Goal: Task Accomplishment & Management: Use online tool/utility

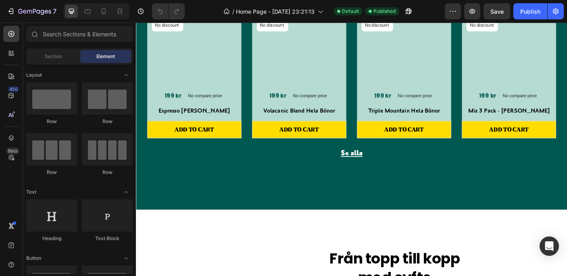
scroll to position [1182, 0]
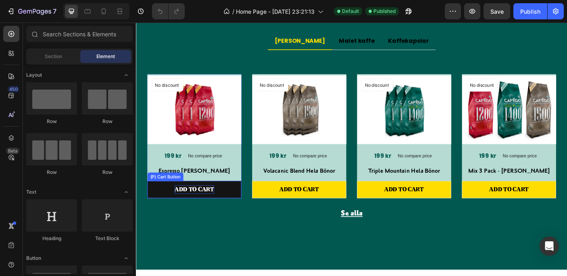
click at [209, 207] on div "ADD TO CART" at bounding box center [201, 210] width 44 height 10
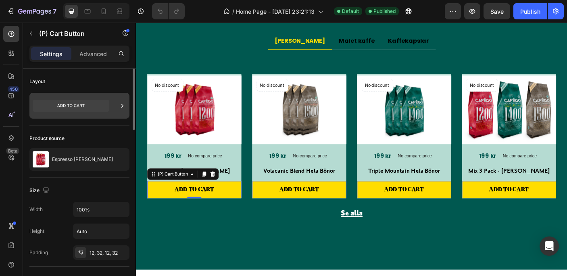
click at [119, 102] on icon at bounding box center [122, 106] width 8 height 8
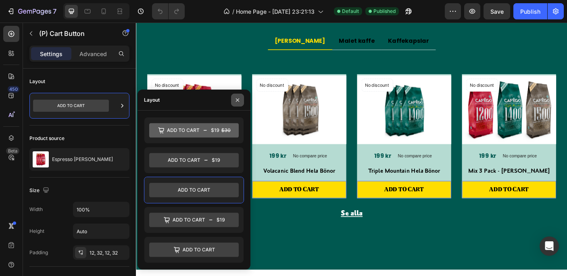
click at [236, 96] on button "button" at bounding box center [237, 99] width 13 height 13
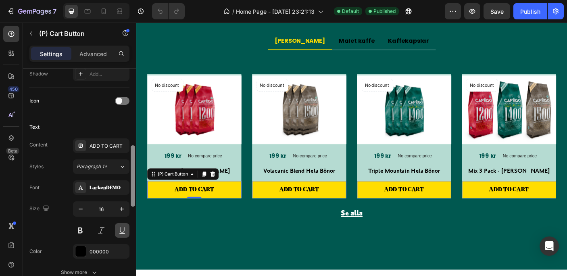
scroll to position [330, 0]
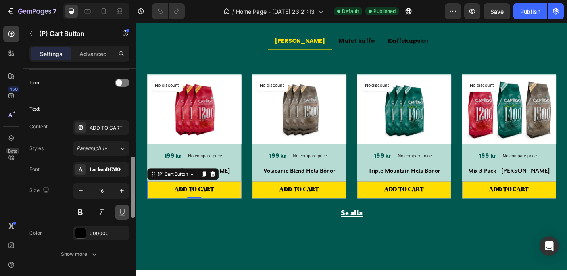
drag, startPoint x: 131, startPoint y: 120, endPoint x: 123, endPoint y: 208, distance: 88.2
click at [123, 208] on div "Layout Product source Espresso Hela Bönor Size Width 100% Height Auto Padding 1…" at bounding box center [79, 184] width 113 height 230
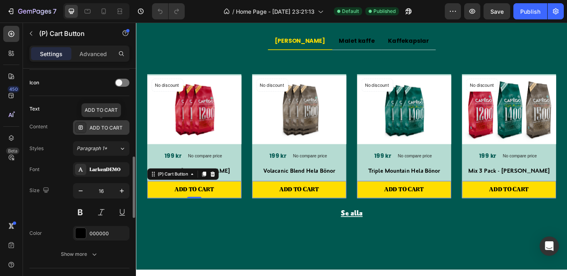
click at [107, 125] on div "ADD TO CART" at bounding box center [108, 127] width 38 height 7
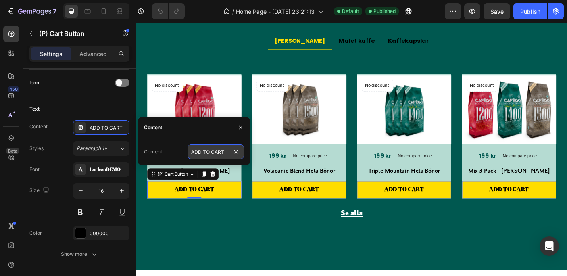
click at [219, 153] on input "ADD TO CART" at bounding box center [215, 151] width 56 height 15
type input "Lägg i varukorgen"
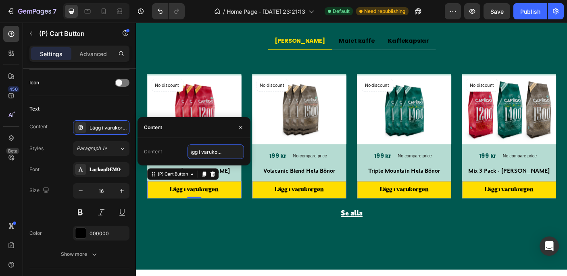
scroll to position [0, 0]
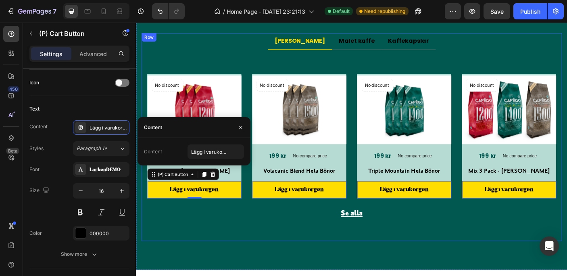
click at [289, 258] on div "Hela [PERSON_NAME] kaffe Kaffekapslar Title Line No discount Not be displayed w…" at bounding box center [377, 150] width 471 height 233
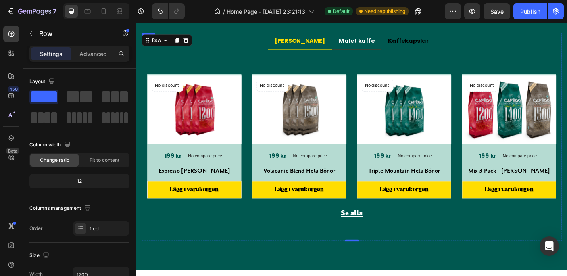
click at [372, 42] on p "Malet kaffe" at bounding box center [383, 43] width 40 height 10
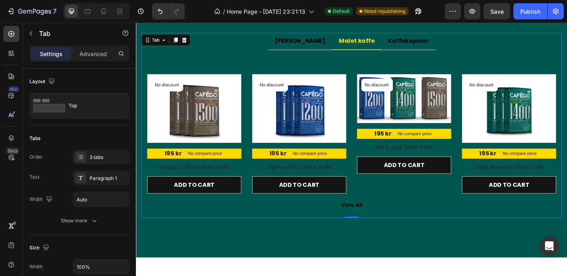
click at [372, 42] on p "Malet kaffe" at bounding box center [383, 43] width 40 height 10
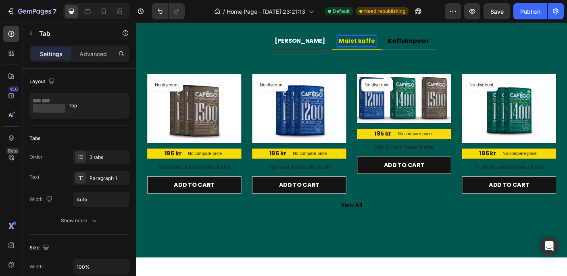
click at [328, 41] on p "[PERSON_NAME]" at bounding box center [319, 43] width 57 height 10
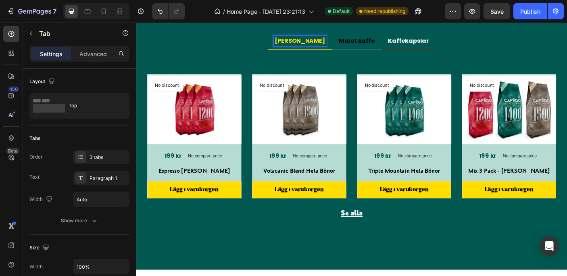
click at [419, 37] on li "Kaffekapslar" at bounding box center [441, 43] width 61 height 19
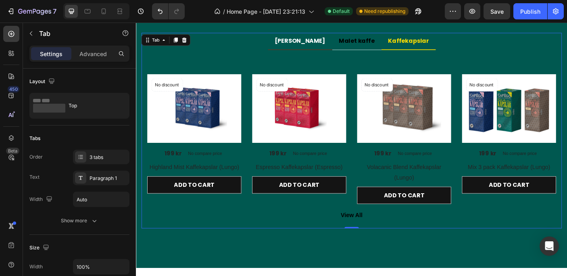
click at [316, 39] on p "[PERSON_NAME]" at bounding box center [319, 43] width 57 height 10
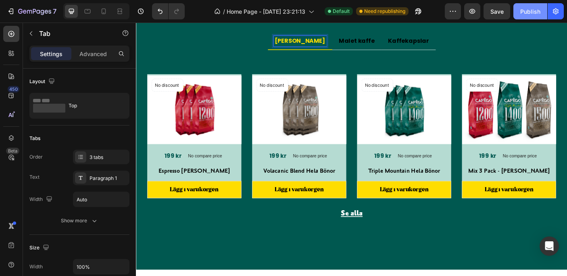
click at [527, 9] on div "Publish" at bounding box center [530, 11] width 20 height 8
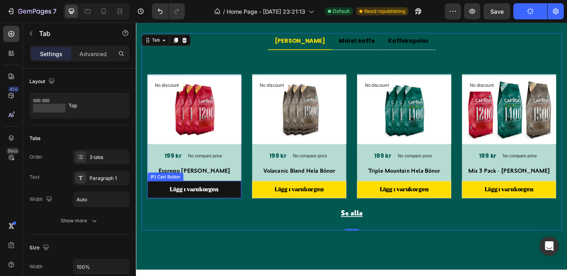
click at [239, 203] on button "Lägg i varukorgen" at bounding box center [201, 209] width 106 height 19
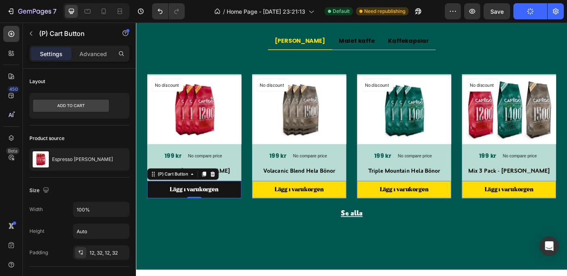
click at [156, 210] on button "Lägg i varukorgen" at bounding box center [201, 209] width 106 height 19
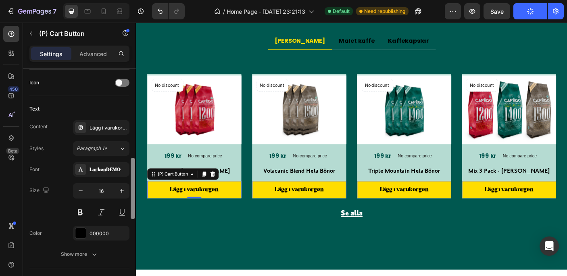
scroll to position [336, 0]
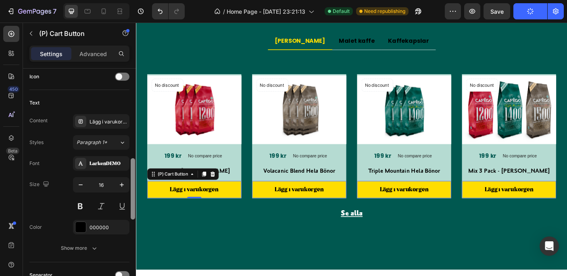
drag, startPoint x: 133, startPoint y: 119, endPoint x: 130, endPoint y: 208, distance: 89.5
click at [130, 208] on div at bounding box center [133, 184] width 6 height 230
click at [112, 162] on div "LarkenDEMO" at bounding box center [108, 163] width 38 height 7
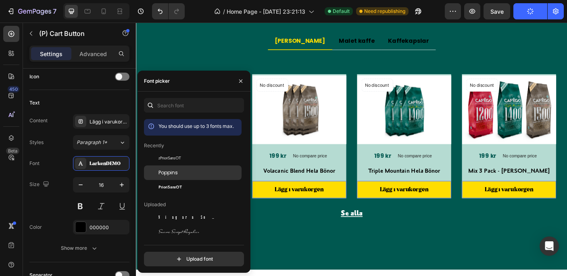
click at [162, 170] on span "Poppins" at bounding box center [167, 172] width 19 height 7
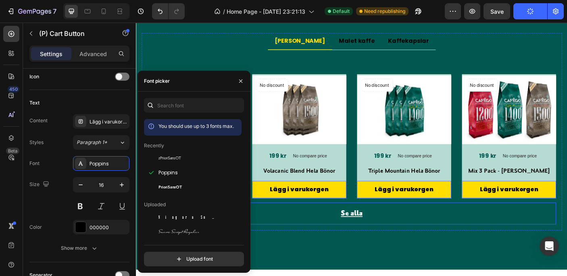
click at [290, 239] on div "Se alla Button" at bounding box center [377, 236] width 459 height 25
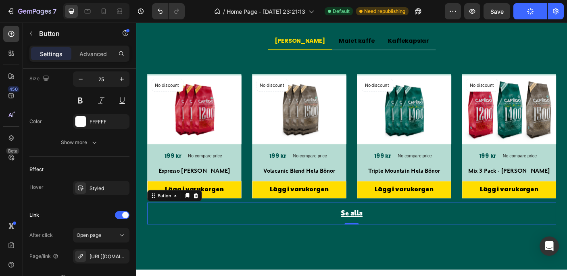
scroll to position [0, 0]
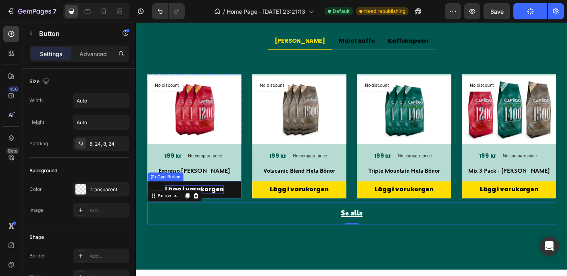
click at [224, 212] on div "Lägg i varukorgen" at bounding box center [201, 210] width 66 height 10
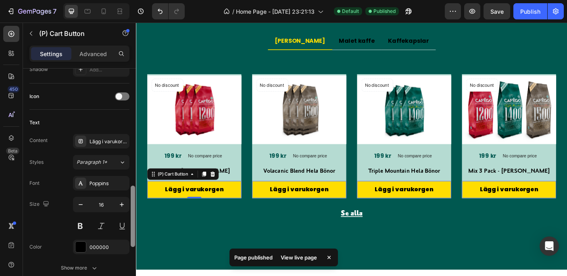
scroll to position [358, 0]
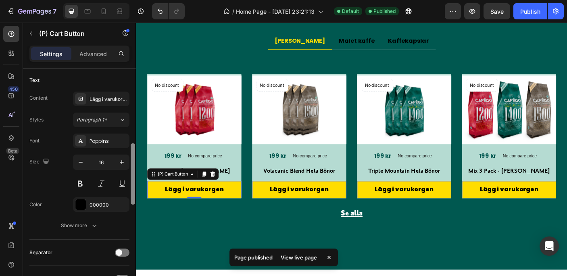
drag, startPoint x: 133, startPoint y: 121, endPoint x: 130, endPoint y: 217, distance: 95.5
click at [131, 204] on div at bounding box center [133, 173] width 4 height 61
click at [79, 160] on icon "button" at bounding box center [81, 162] width 8 height 8
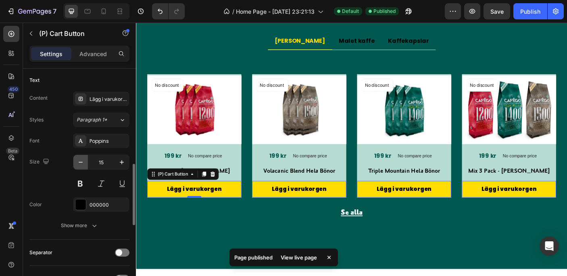
click at [79, 160] on icon "button" at bounding box center [81, 162] width 8 height 8
type input "14"
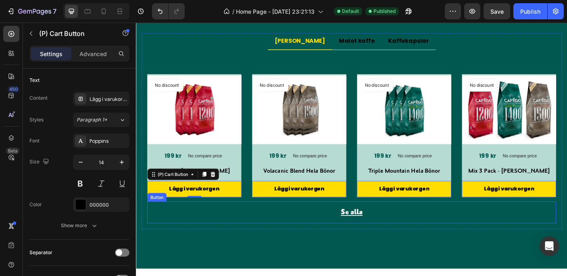
click at [191, 240] on div "Se alla Button" at bounding box center [377, 235] width 459 height 25
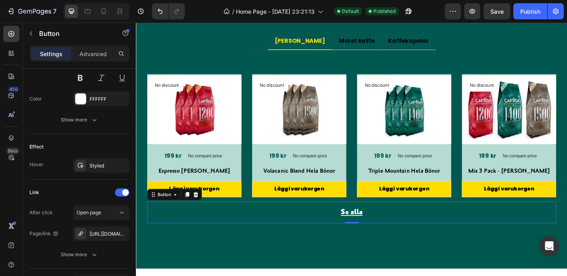
scroll to position [0, 0]
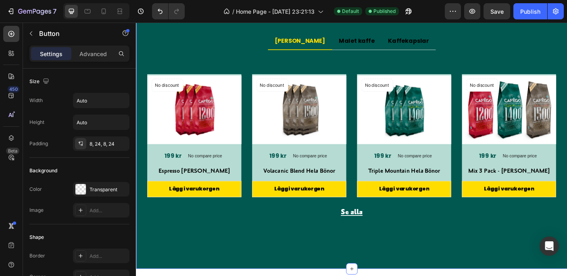
click at [278, 275] on div "Vår kaffekollektion Heading Vi tar ditt kaffe till nya höjder. Text block Row H…" at bounding box center [378, 109] width 484 height 378
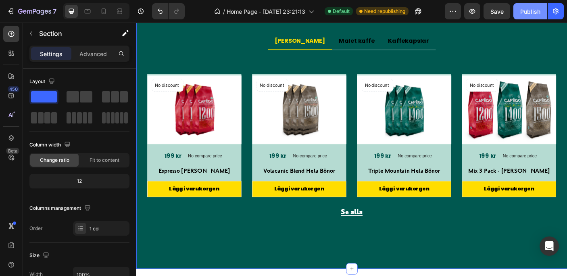
click at [529, 8] on div "Publish" at bounding box center [530, 11] width 20 height 8
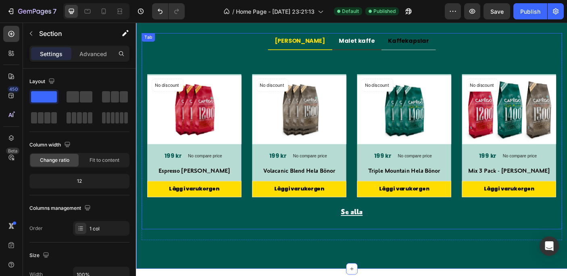
click at [372, 41] on p "Malet kaffe" at bounding box center [383, 43] width 40 height 10
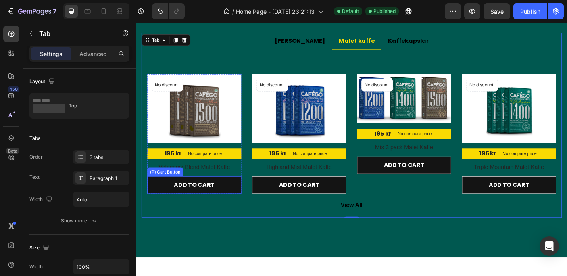
click at [245, 204] on button "ADD TO CART" at bounding box center [201, 204] width 106 height 19
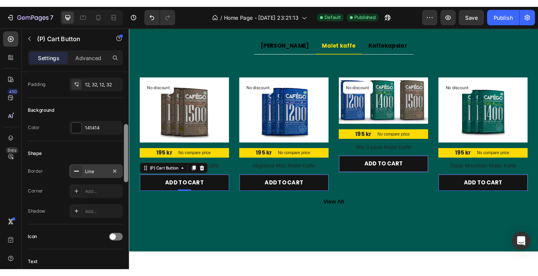
scroll to position [178, 0]
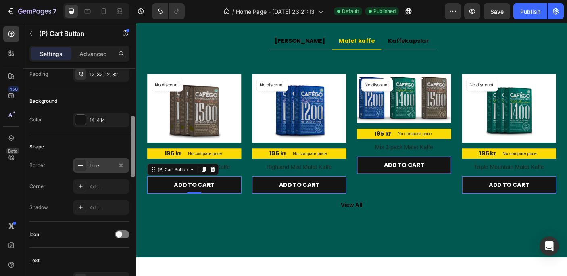
drag, startPoint x: 132, startPoint y: 110, endPoint x: 128, endPoint y: 158, distance: 47.7
click at [128, 158] on div "Layout Product source Volacanic Blend Malet Kaffe Size Width 100% Height Auto P…" at bounding box center [79, 184] width 113 height 230
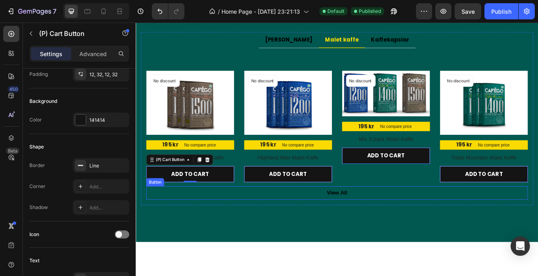
click at [237, 220] on div "View All Button" at bounding box center [377, 227] width 459 height 16
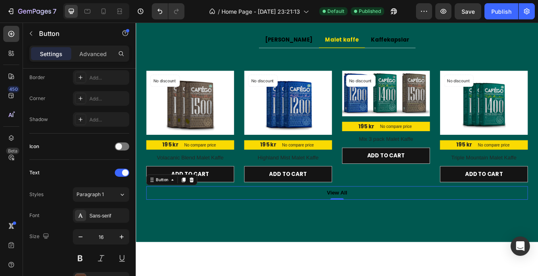
scroll to position [0, 0]
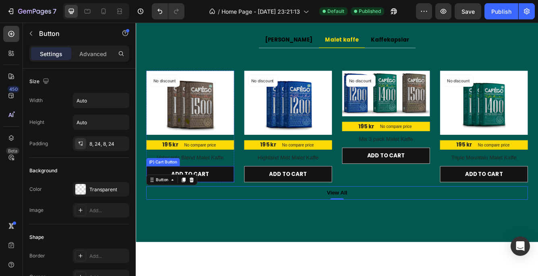
click at [237, 204] on button "ADD TO CART" at bounding box center [201, 204] width 106 height 19
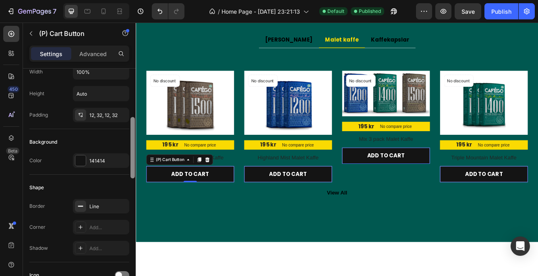
scroll to position [150, 0]
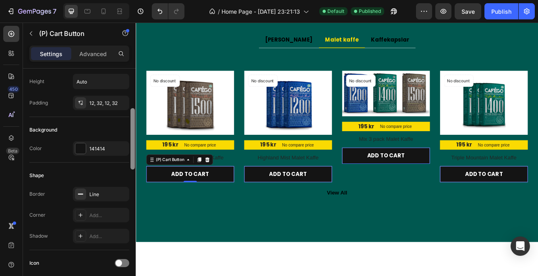
drag, startPoint x: 131, startPoint y: 122, endPoint x: 130, endPoint y: 162, distance: 39.9
click at [131, 162] on div at bounding box center [133, 138] width 4 height 61
click at [113, 147] on div "141414" at bounding box center [101, 148] width 56 height 15
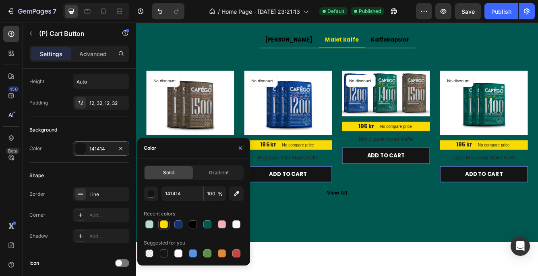
click at [162, 222] on div at bounding box center [164, 224] width 8 height 8
type input "FFDD00"
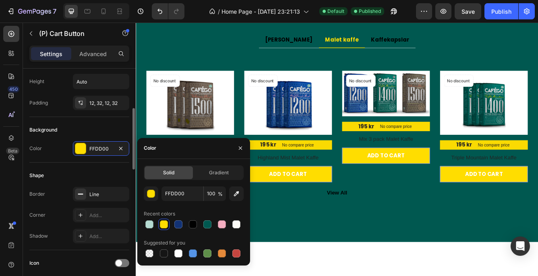
click at [109, 176] on div "Shape" at bounding box center [79, 175] width 100 height 13
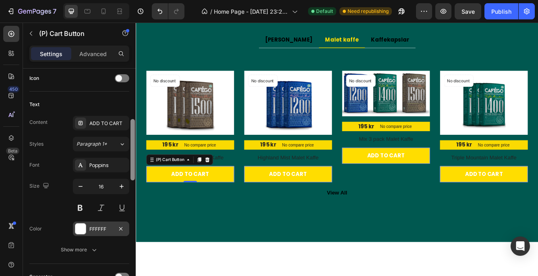
scroll to position [360, 0]
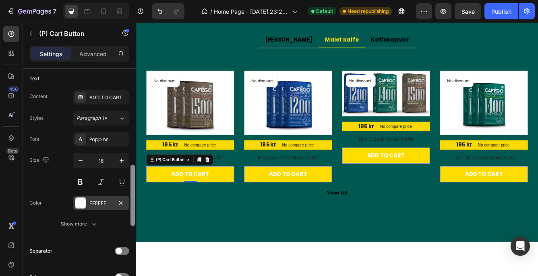
drag, startPoint x: 131, startPoint y: 147, endPoint x: 127, endPoint y: 204, distance: 56.2
click at [127, 204] on div "Layout Product source Volacanic Blend Malet Kaffe Size Width 100% Height Auto P…" at bounding box center [79, 184] width 113 height 230
click at [108, 94] on div "ADD TO CART" at bounding box center [108, 97] width 38 height 7
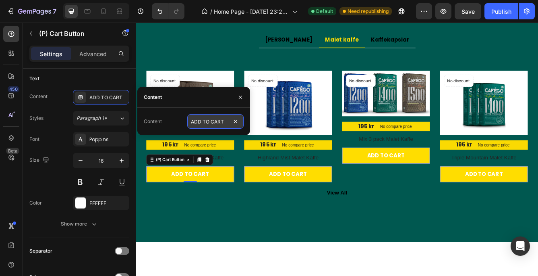
click at [192, 123] on input "ADD TO CART" at bounding box center [215, 121] width 56 height 15
type input "Lägg i varukorgen"
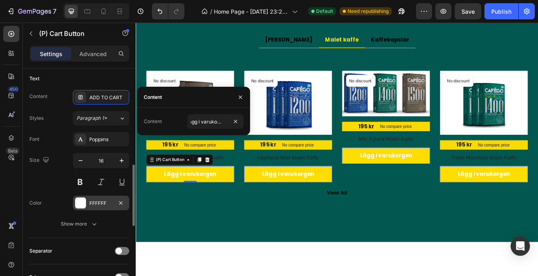
click at [80, 199] on div at bounding box center [80, 202] width 10 height 10
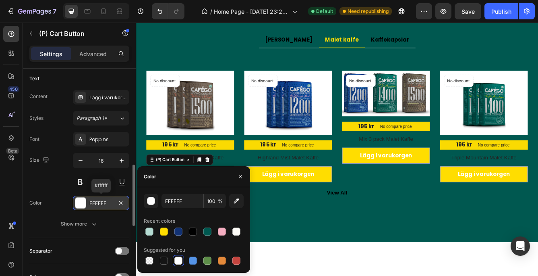
scroll to position [0, 0]
click at [194, 229] on div at bounding box center [193, 231] width 8 height 8
type input "000000"
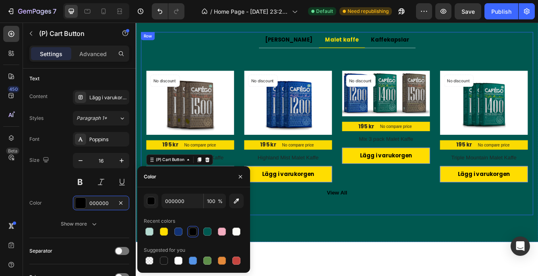
click at [345, 250] on div "Hela [PERSON_NAME] kaffe Kaffekapslar Title Line No discount Not be displayed w…" at bounding box center [377, 144] width 471 height 220
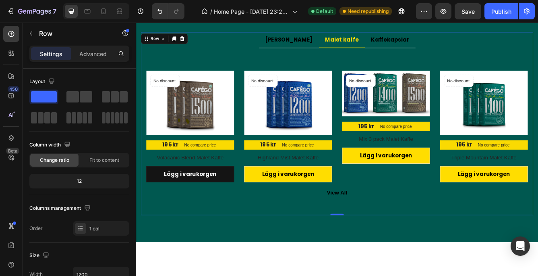
click at [164, 204] on button "Lägg i varukorgen" at bounding box center [201, 204] width 106 height 19
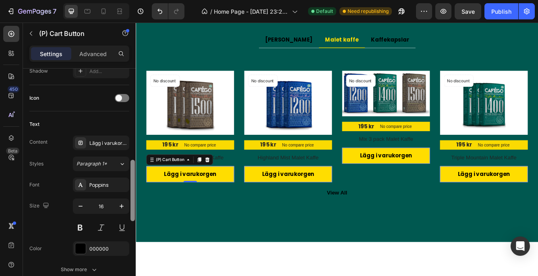
scroll to position [322, 0]
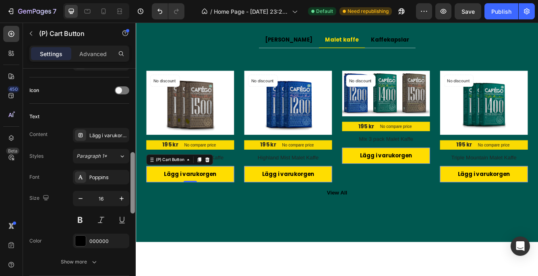
drag, startPoint x: 133, startPoint y: 123, endPoint x: 130, endPoint y: 209, distance: 85.9
click at [130, 209] on div at bounding box center [133, 182] width 6 height 230
click at [79, 195] on icon "button" at bounding box center [81, 198] width 8 height 8
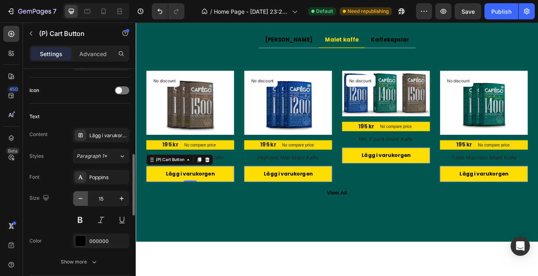
click at [79, 195] on icon "button" at bounding box center [81, 198] width 8 height 8
type input "14"
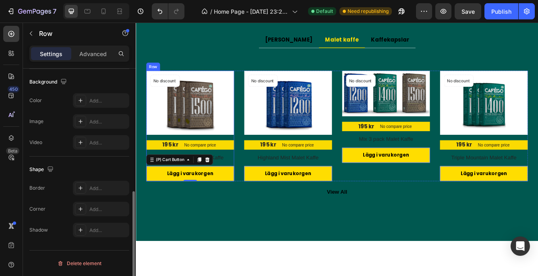
click at [170, 160] on div "No discount Not be displayed when published Product Badge (P) Images 195 kr (P)…" at bounding box center [201, 146] width 106 height 133
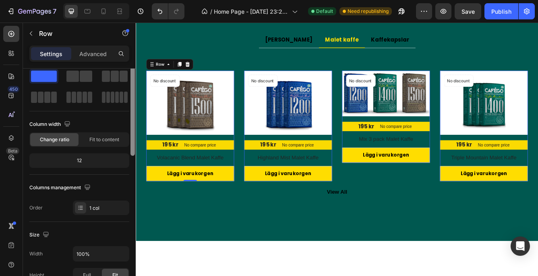
scroll to position [0, 0]
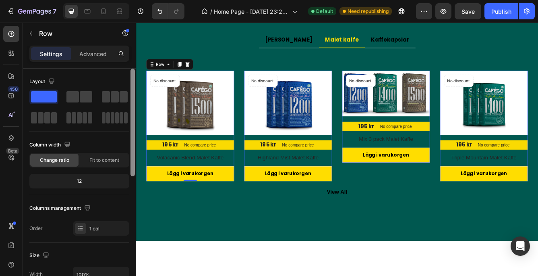
drag, startPoint x: 130, startPoint y: 145, endPoint x: 132, endPoint y: 123, distance: 22.7
click at [132, 123] on div at bounding box center [133, 123] width 4 height 108
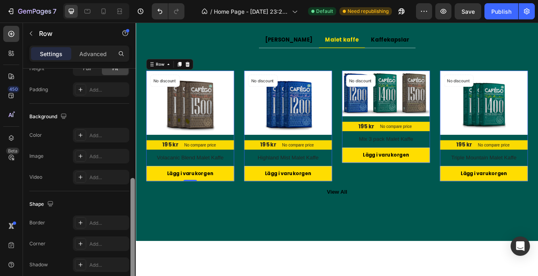
scroll to position [224, 0]
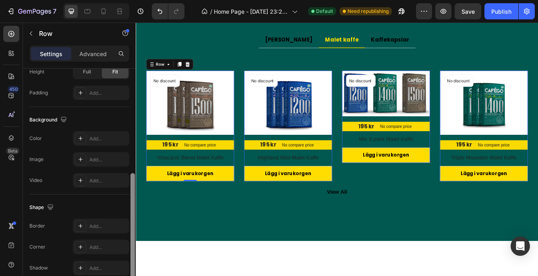
drag, startPoint x: 131, startPoint y: 129, endPoint x: 132, endPoint y: 234, distance: 104.8
click at [132, 234] on div at bounding box center [133, 227] width 4 height 108
click at [93, 137] on div "Add..." at bounding box center [108, 138] width 38 height 7
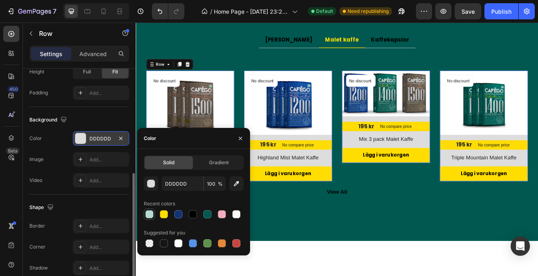
click at [149, 213] on div at bounding box center [149, 214] width 8 height 8
type input "B5DBD2"
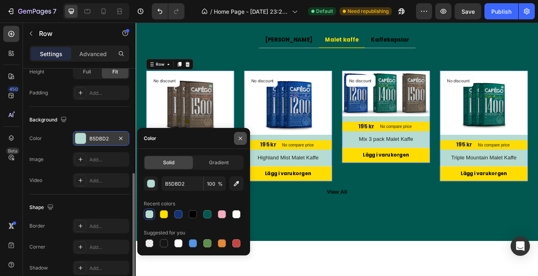
click at [240, 135] on icon "button" at bounding box center [240, 138] width 6 height 6
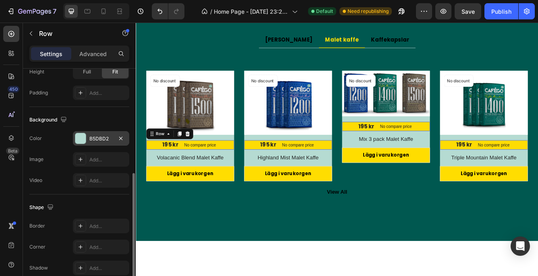
click at [159, 169] on div "195 kr (P) Price (P) Price No compare price (P) Price Row 0" at bounding box center [201, 169] width 106 height 11
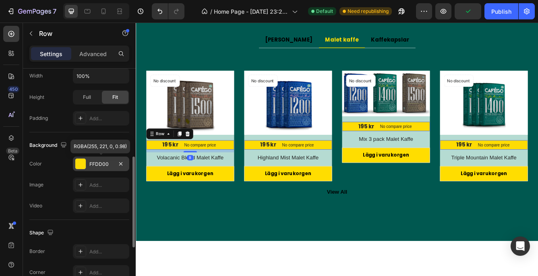
click at [80, 160] on div at bounding box center [80, 163] width 10 height 10
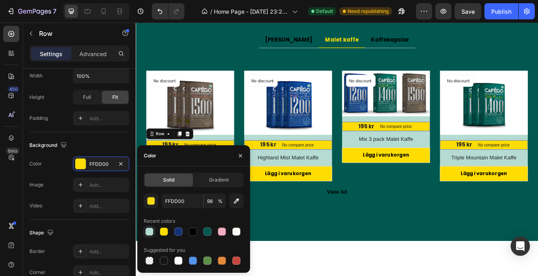
click at [149, 230] on div at bounding box center [149, 231] width 8 height 8
type input "B5DBD2"
type input "100"
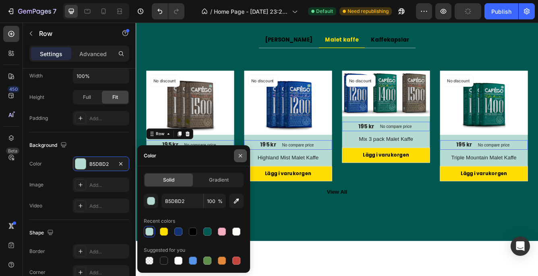
click at [240, 154] on icon "button" at bounding box center [240, 155] width 6 height 6
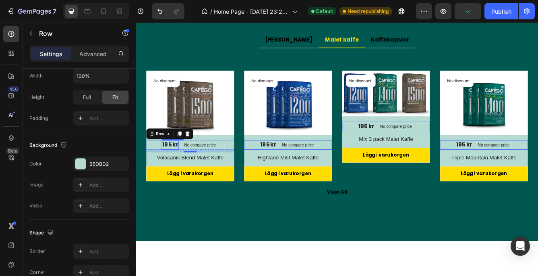
click at [179, 168] on div "195 kr" at bounding box center [177, 169] width 21 height 11
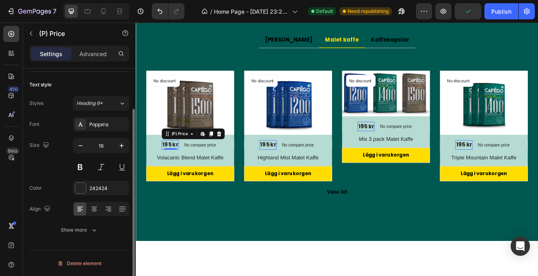
scroll to position [0, 0]
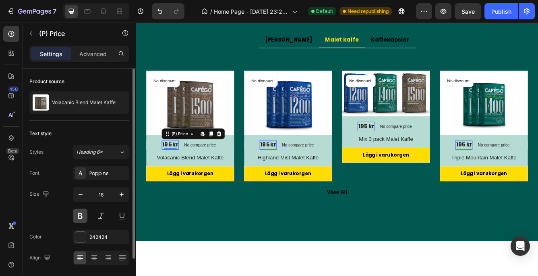
click at [79, 213] on button at bounding box center [80, 215] width 15 height 15
click at [79, 236] on div at bounding box center [80, 236] width 10 height 10
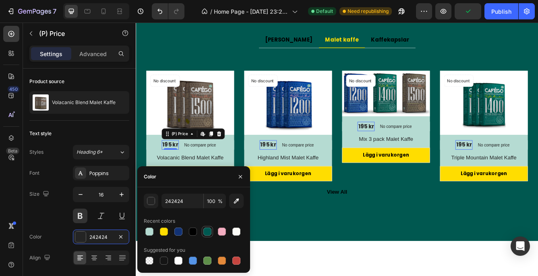
click at [207, 228] on div at bounding box center [208, 231] width 8 height 8
type input "005850"
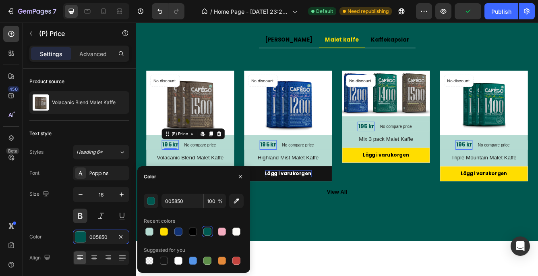
click at [316, 203] on div "Lägg i varukorgen" at bounding box center [319, 203] width 56 height 8
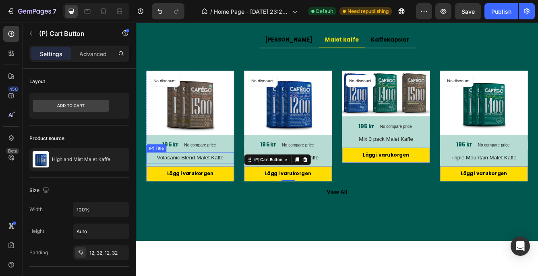
click at [220, 182] on h2 "Volacanic Blend Malet Kaffe" at bounding box center [201, 184] width 106 height 13
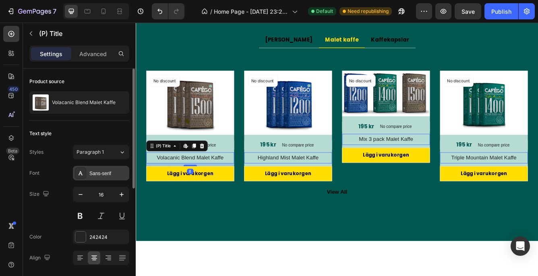
click at [113, 170] on div "Sans-serif" at bounding box center [108, 173] width 38 height 7
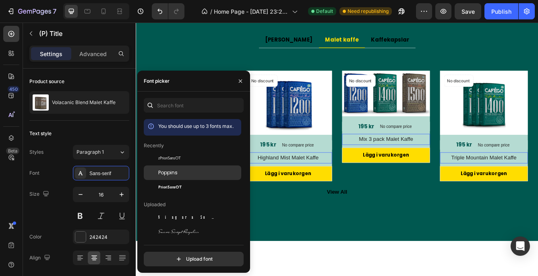
click at [167, 170] on span "Poppins" at bounding box center [167, 172] width 19 height 7
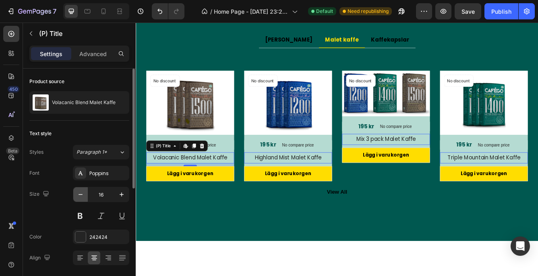
click at [79, 191] on icon "button" at bounding box center [81, 194] width 8 height 8
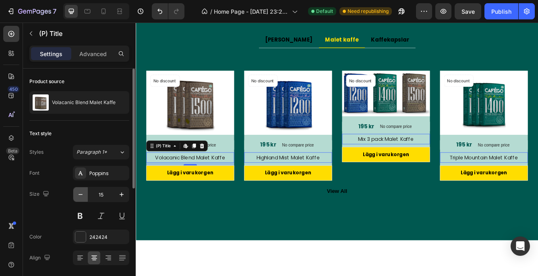
click at [79, 191] on icon "button" at bounding box center [81, 194] width 8 height 8
type input "14"
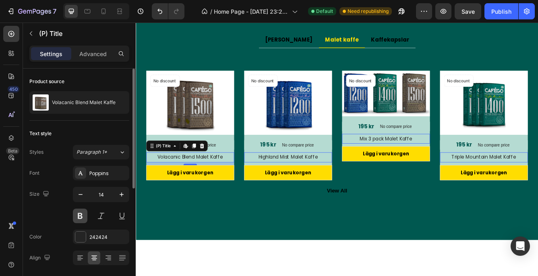
click at [79, 214] on button at bounding box center [80, 215] width 15 height 15
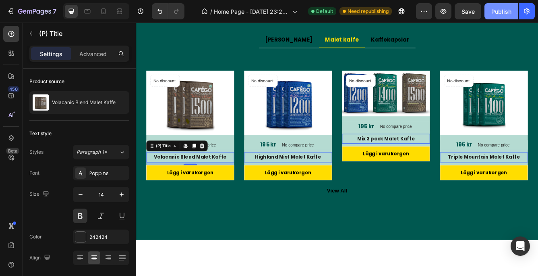
click at [500, 9] on div "Publish" at bounding box center [502, 11] width 20 height 8
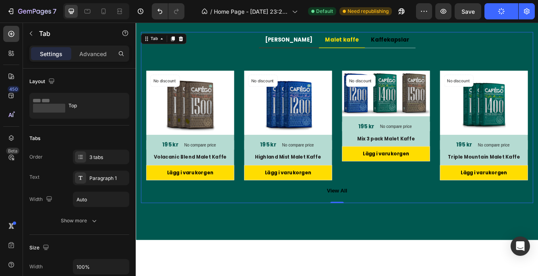
click at [313, 42] on p "[PERSON_NAME]" at bounding box center [319, 43] width 57 height 10
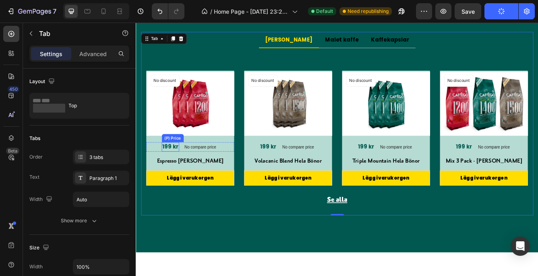
click at [181, 172] on div "199 kr" at bounding box center [177, 171] width 21 height 11
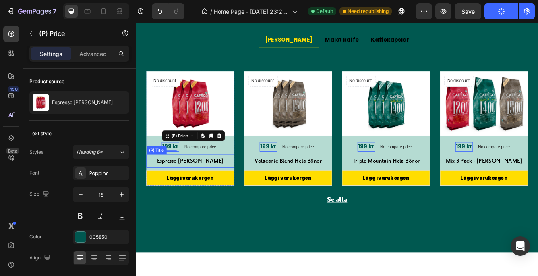
click at [184, 187] on h2 "Espresso [PERSON_NAME]" at bounding box center [201, 189] width 106 height 16
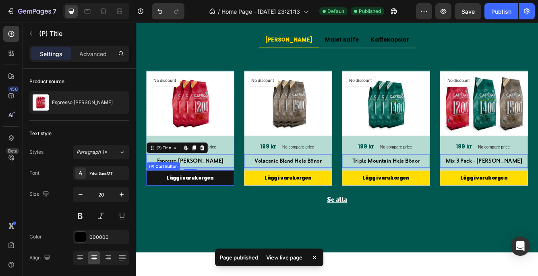
click at [183, 212] on button "Lägg i varukorgen" at bounding box center [201, 209] width 106 height 18
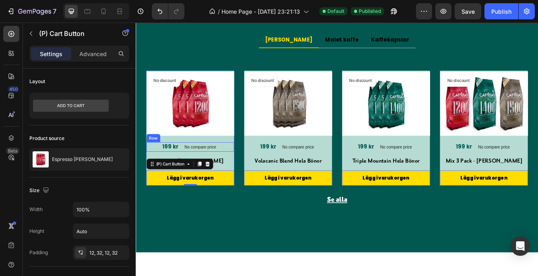
click at [187, 170] on div "199 kr (P) Price (P) Price No compare price (P) Price Row" at bounding box center [201, 171] width 106 height 11
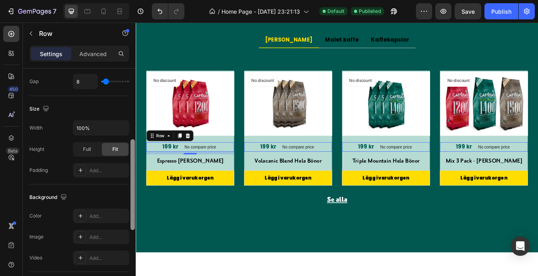
scroll to position [174, 0]
drag, startPoint x: 131, startPoint y: 101, endPoint x: 131, endPoint y: 169, distance: 68.5
click at [131, 169] on div at bounding box center [133, 182] width 4 height 91
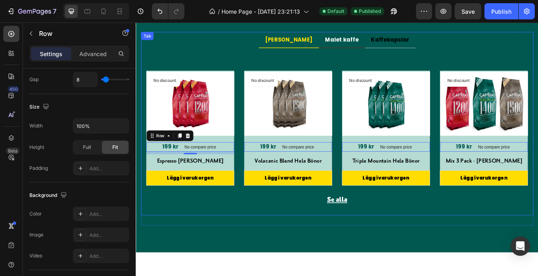
click at [369, 43] on p "Malet kaffe" at bounding box center [383, 43] width 40 height 10
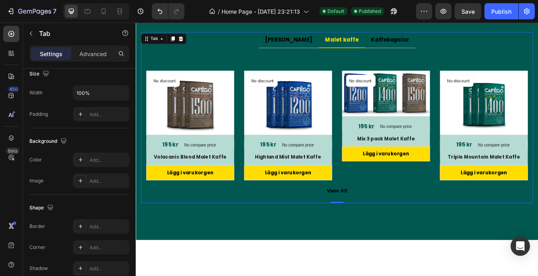
scroll to position [0, 0]
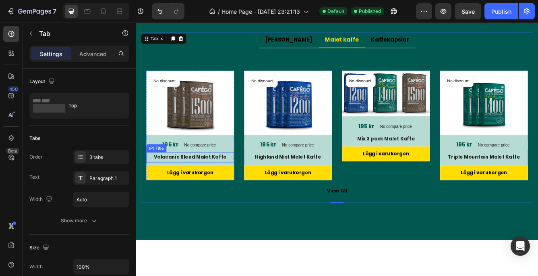
click at [183, 181] on h2 "Volacanic Blend Malet Kaffe" at bounding box center [201, 184] width 106 height 12
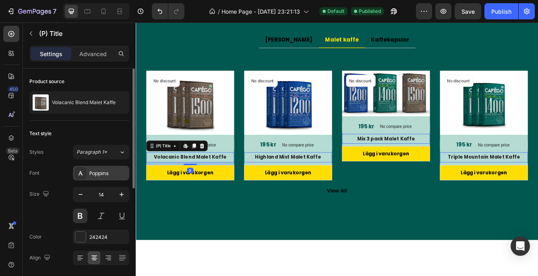
click at [114, 170] on div "Poppins" at bounding box center [108, 173] width 38 height 7
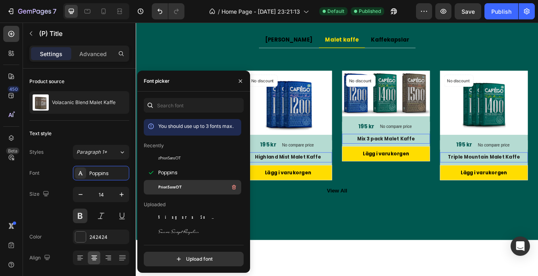
click at [163, 185] on span "PrioriSansOT" at bounding box center [169, 186] width 23 height 7
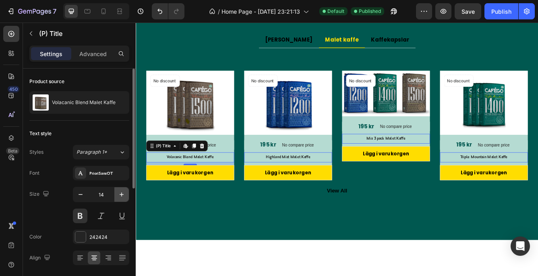
click at [121, 192] on icon "button" at bounding box center [122, 194] width 8 height 8
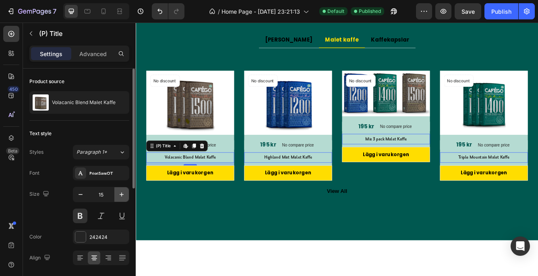
click at [121, 192] on icon "button" at bounding box center [122, 194] width 8 height 8
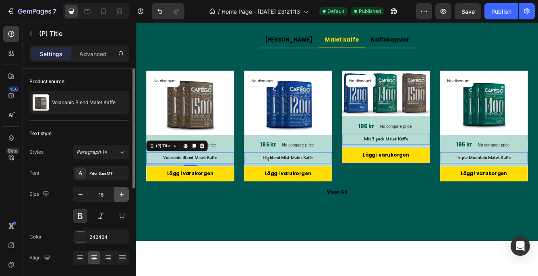
click at [121, 192] on icon "button" at bounding box center [122, 194] width 8 height 8
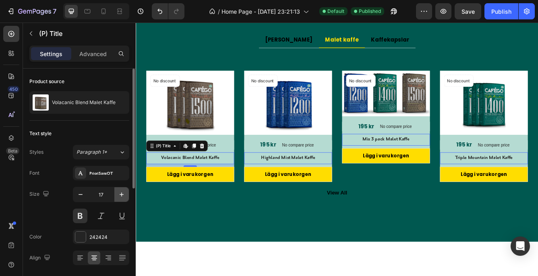
click at [121, 192] on icon "button" at bounding box center [122, 194] width 8 height 8
type input "18"
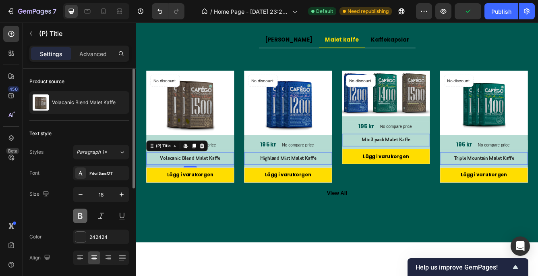
click at [79, 214] on button at bounding box center [80, 215] width 15 height 15
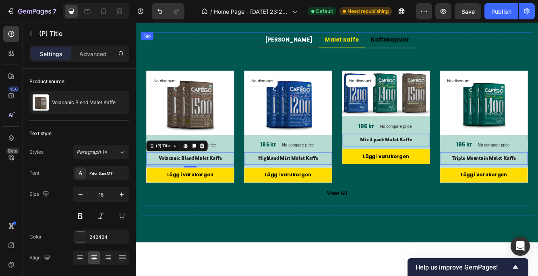
click at [322, 39] on p "[PERSON_NAME]" at bounding box center [319, 43] width 57 height 10
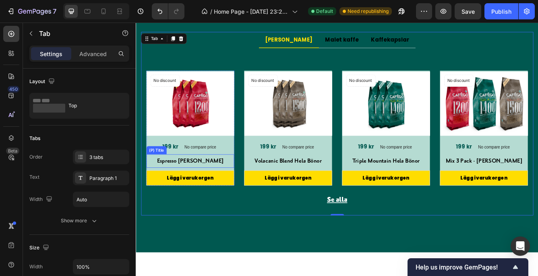
click at [212, 187] on h2 "Espresso [PERSON_NAME]" at bounding box center [201, 189] width 106 height 16
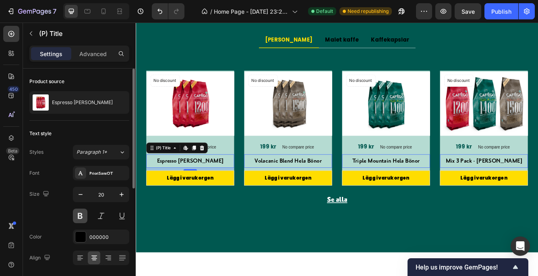
click at [79, 215] on button at bounding box center [80, 215] width 15 height 15
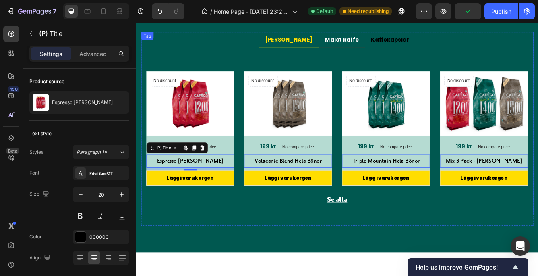
click at [375, 44] on p "Malet kaffe" at bounding box center [383, 43] width 40 height 10
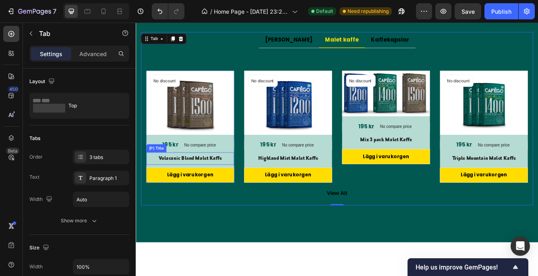
click at [234, 182] on h2 "Volacanic Blend Malet Kaffe" at bounding box center [201, 185] width 106 height 15
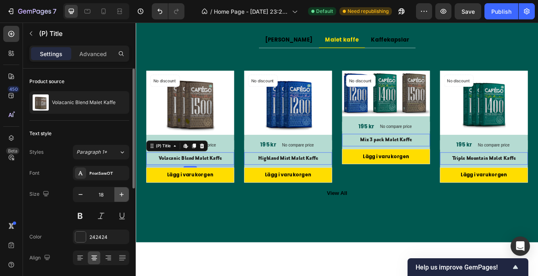
click at [121, 192] on icon "button" at bounding box center [122, 194] width 8 height 8
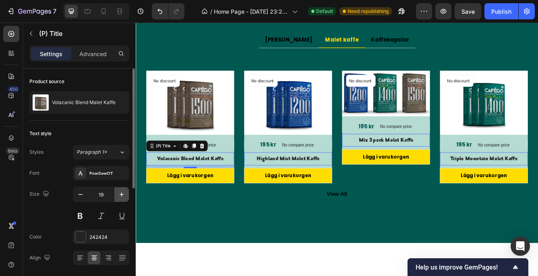
click at [121, 192] on icon "button" at bounding box center [122, 194] width 8 height 8
type input "20"
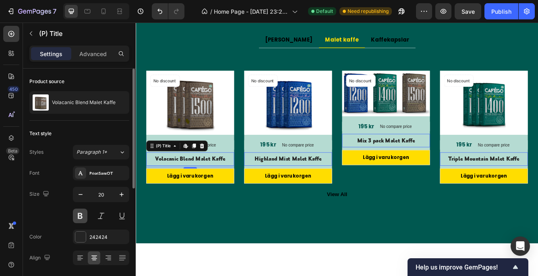
click at [80, 213] on button at bounding box center [80, 215] width 15 height 15
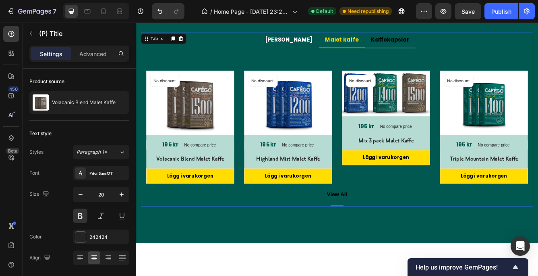
click at [317, 44] on p "[PERSON_NAME]" at bounding box center [319, 43] width 57 height 10
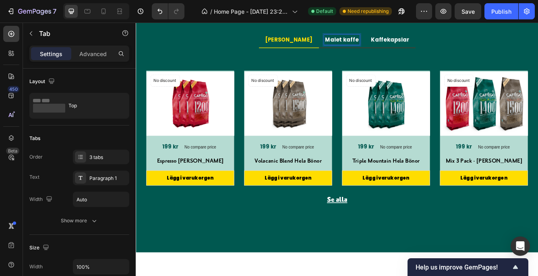
click at [429, 44] on p "Kaffekapslar" at bounding box center [442, 43] width 46 height 10
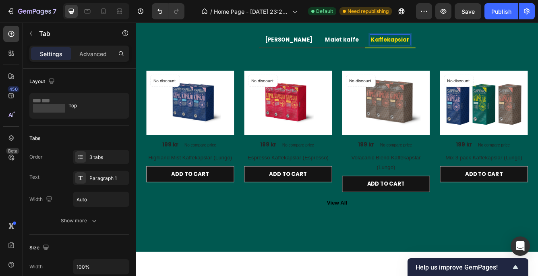
click at [318, 42] on p "[PERSON_NAME]" at bounding box center [319, 43] width 57 height 10
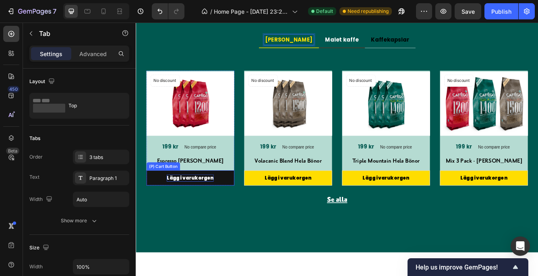
click at [201, 205] on div "Lägg i varukorgen" at bounding box center [201, 209] width 56 height 8
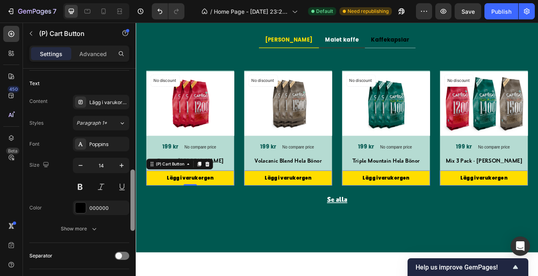
scroll to position [360, 0]
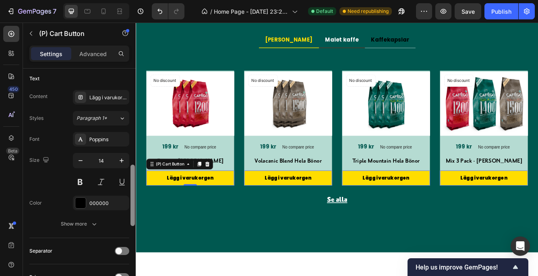
drag, startPoint x: 131, startPoint y: 116, endPoint x: 127, endPoint y: 212, distance: 96.0
click at [127, 212] on div "Layout Product source Espresso Hela Bönor Size Width 100% Height Auto Padding 1…" at bounding box center [79, 184] width 113 height 230
click at [80, 180] on button at bounding box center [80, 181] width 15 height 15
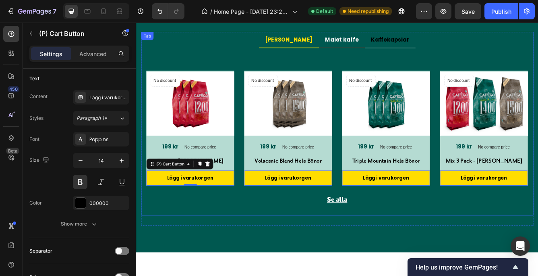
click at [373, 40] on p "Malet kaffe" at bounding box center [383, 43] width 40 height 10
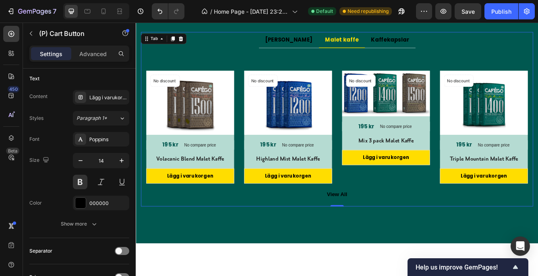
scroll to position [0, 0]
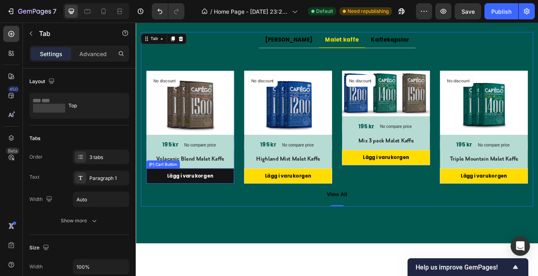
click at [161, 206] on button "Lägg i varukorgen" at bounding box center [201, 206] width 106 height 18
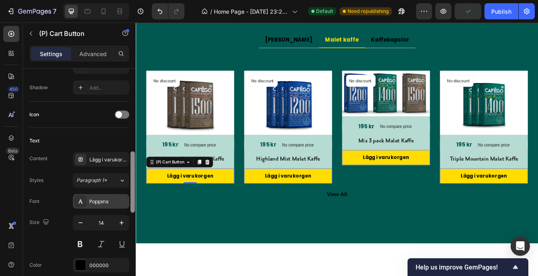
scroll to position [301, 0]
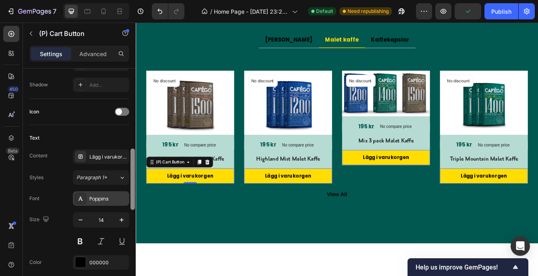
drag, startPoint x: 132, startPoint y: 124, endPoint x: 127, endPoint y: 204, distance: 80.3
click at [127, 204] on div "Layout Product source Volacanic Blend Malet Kaffe Size Width 100% Height Auto P…" at bounding box center [79, 184] width 113 height 230
click at [78, 239] on button at bounding box center [80, 241] width 15 height 15
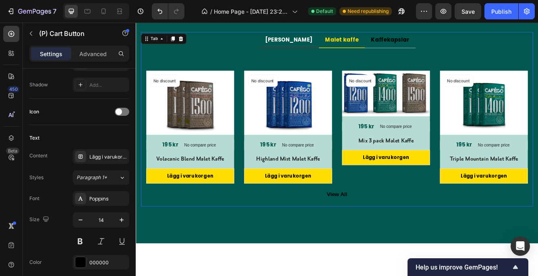
click at [326, 41] on p "[PERSON_NAME]" at bounding box center [319, 43] width 57 height 10
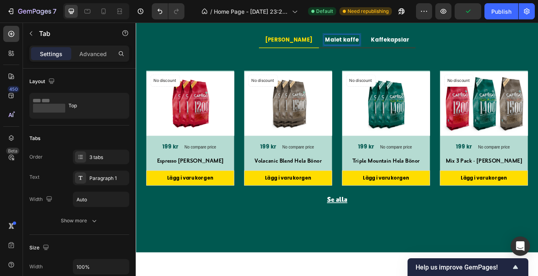
click at [419, 43] on p "Kaffekapslar" at bounding box center [442, 43] width 46 height 10
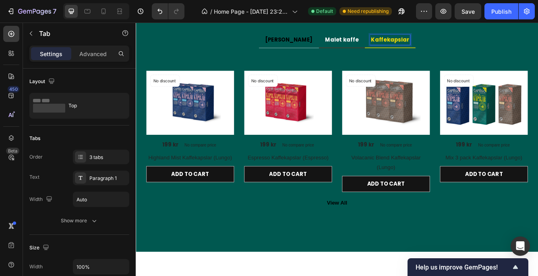
click at [147, 161] on div "Title Line No discount Not be displayed when published Product Badge (P) Images…" at bounding box center [377, 153] width 471 height 200
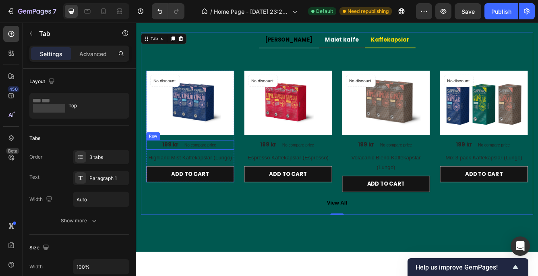
click at [152, 158] on div "Row" at bounding box center [156, 158] width 13 height 7
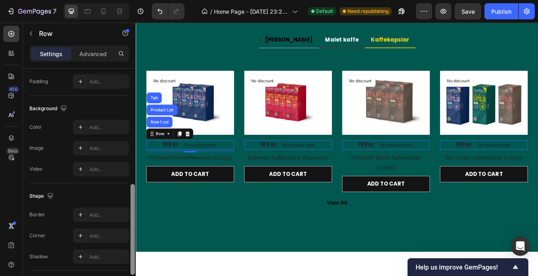
scroll to position [258, 0]
drag, startPoint x: 133, startPoint y: 134, endPoint x: 131, endPoint y: 236, distance: 102.0
click at [131, 236] on div at bounding box center [133, 231] width 4 height 91
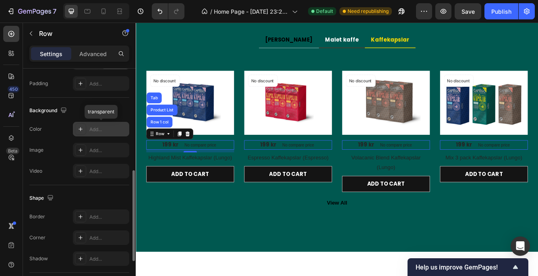
click at [102, 124] on div "Add..." at bounding box center [101, 129] width 56 height 15
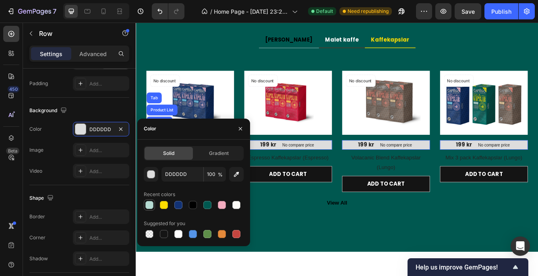
click at [146, 202] on div at bounding box center [149, 205] width 8 height 8
type input "B5DBD2"
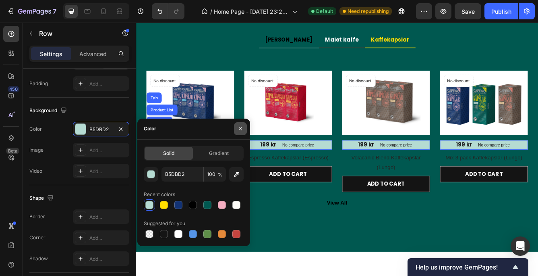
click at [239, 125] on icon "button" at bounding box center [240, 128] width 6 height 6
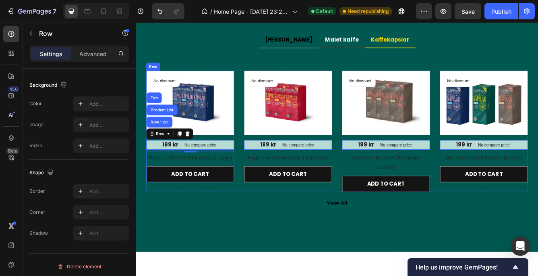
click at [218, 158] on div "No discount Not be displayed when published Product Badge (P) Images 199 kr (P)…" at bounding box center [201, 147] width 106 height 134
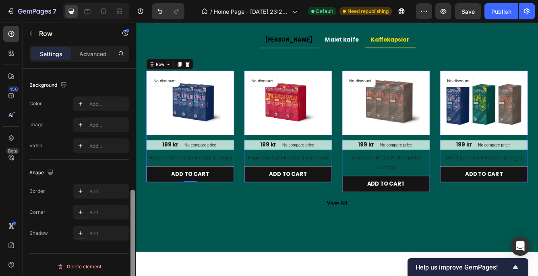
scroll to position [249, 0]
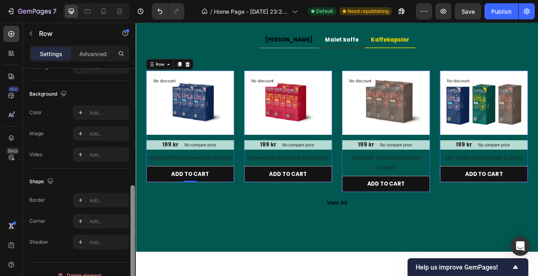
click at [131, 197] on div at bounding box center [133, 239] width 4 height 108
click at [108, 110] on div "Add..." at bounding box center [108, 112] width 38 height 7
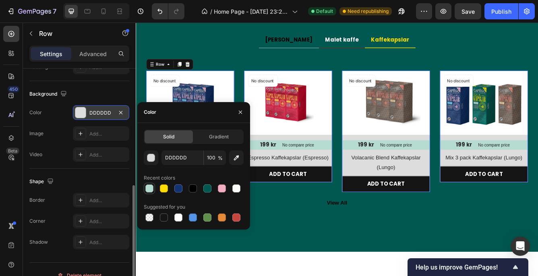
click at [149, 186] on div at bounding box center [149, 188] width 8 height 8
type input "B5DBD2"
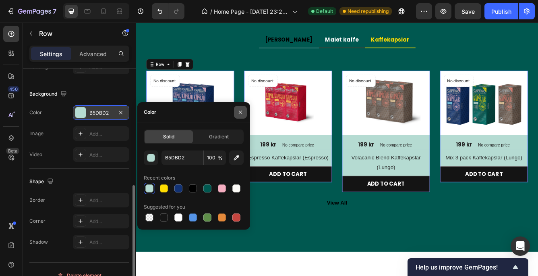
click at [240, 110] on icon "button" at bounding box center [240, 112] width 6 height 6
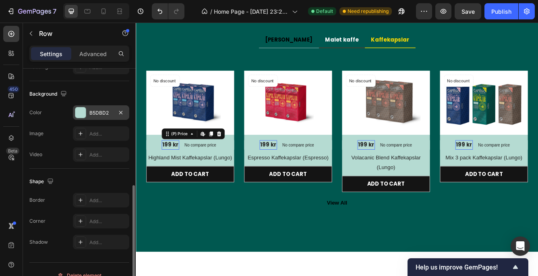
click at [183, 169] on div "199 kr" at bounding box center [177, 169] width 21 height 11
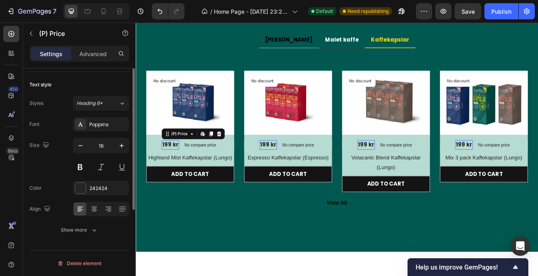
scroll to position [0, 0]
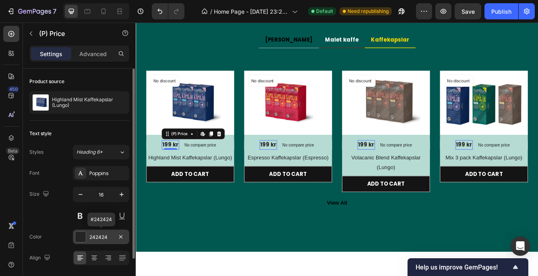
click at [80, 235] on div at bounding box center [80, 236] width 10 height 10
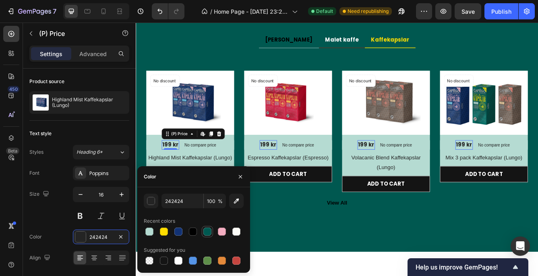
click at [206, 228] on div at bounding box center [208, 231] width 8 height 8
type input "005850"
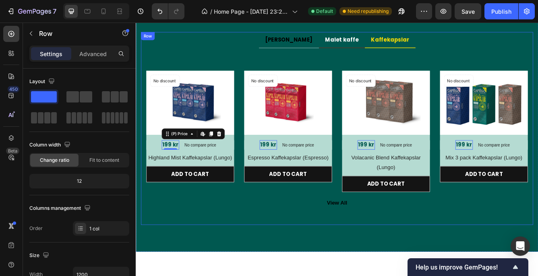
click at [299, 251] on div "Hela [PERSON_NAME] kaffe Kaffekapslar Title Line No discount Not be displayed w…" at bounding box center [377, 149] width 471 height 231
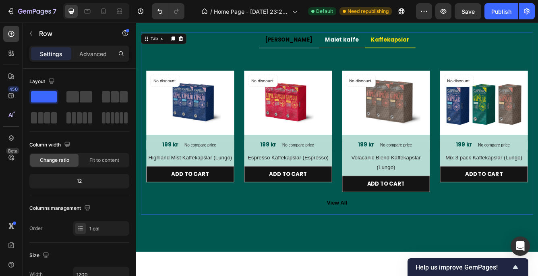
click at [372, 44] on p "Malet kaffe" at bounding box center [383, 43] width 40 height 10
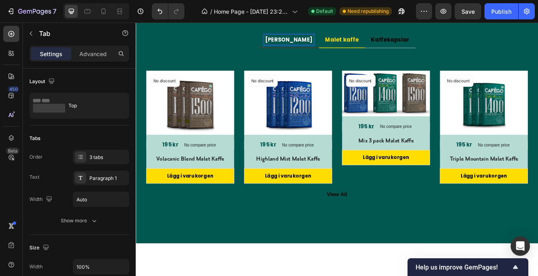
click at [326, 42] on p "[PERSON_NAME]" at bounding box center [319, 43] width 57 height 10
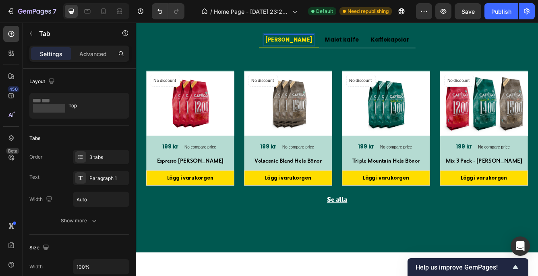
click at [322, 42] on p "[PERSON_NAME]" at bounding box center [319, 43] width 57 height 10
click at [364, 43] on p "Malet kaffe" at bounding box center [383, 43] width 40 height 10
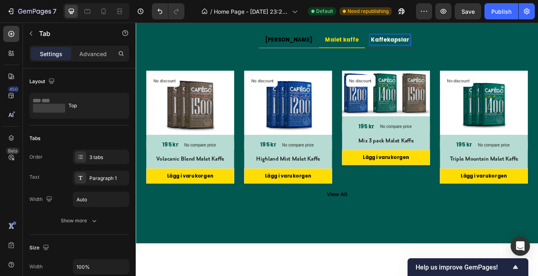
click at [419, 41] on p "Kaffekapslar" at bounding box center [442, 43] width 46 height 10
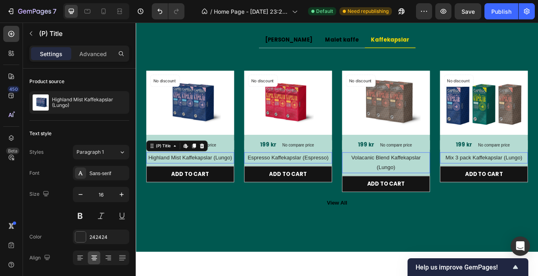
click at [196, 185] on h2 "Highland Mist Kaffekapslar (Lungo)" at bounding box center [201, 184] width 106 height 13
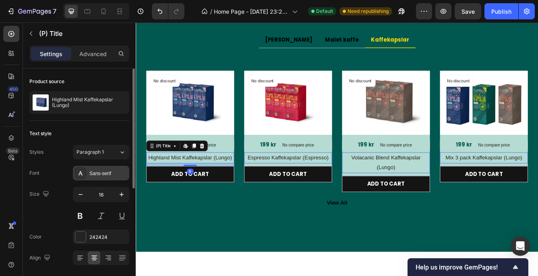
click at [111, 171] on div "Sans-serif" at bounding box center [108, 173] width 38 height 7
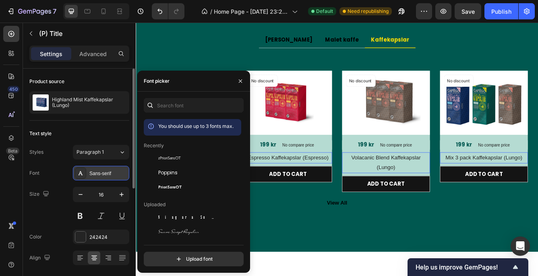
click at [111, 171] on div "Sans-serif" at bounding box center [108, 173] width 38 height 7
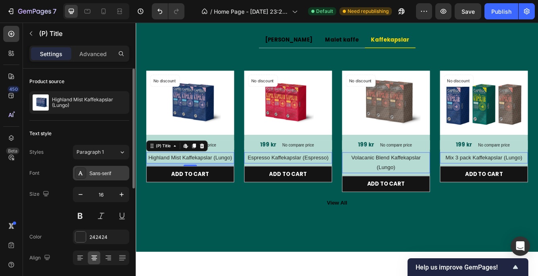
click at [111, 171] on div "Sans-serif" at bounding box center [108, 173] width 38 height 7
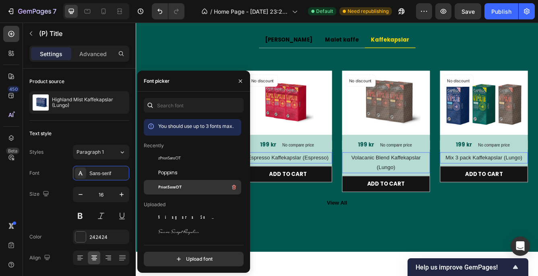
click at [161, 183] on div "PrioriSansOT" at bounding box center [198, 187] width 81 height 10
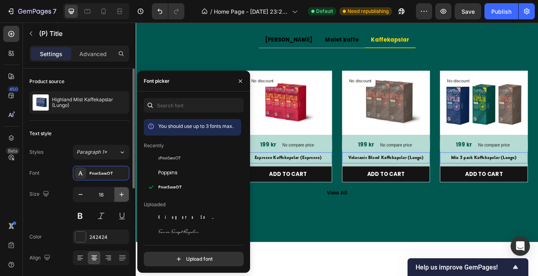
click at [120, 191] on icon "button" at bounding box center [122, 194] width 8 height 8
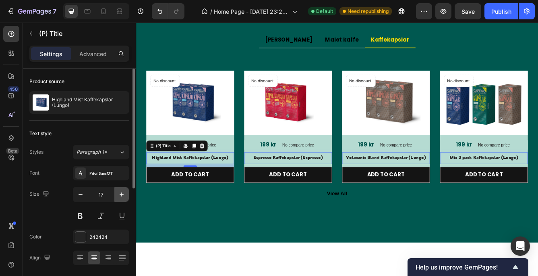
click at [120, 191] on icon "button" at bounding box center [122, 194] width 8 height 8
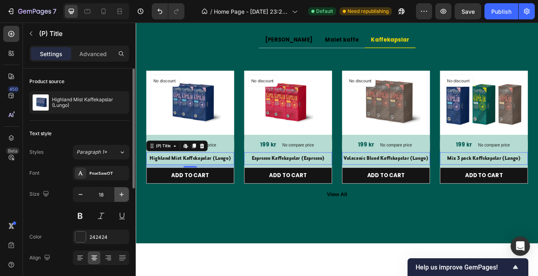
click at [120, 191] on icon "button" at bounding box center [122, 194] width 8 height 8
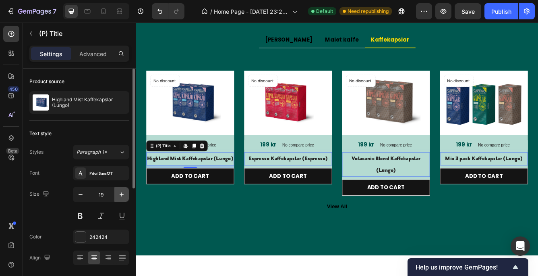
click at [120, 191] on icon "button" at bounding box center [122, 194] width 8 height 8
type input "20"
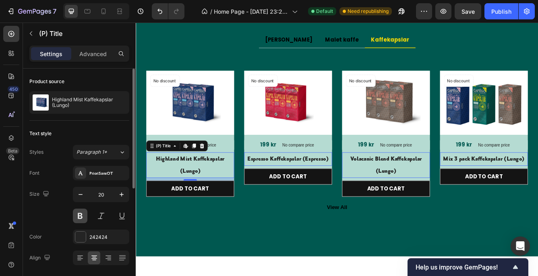
click at [79, 213] on button at bounding box center [80, 215] width 15 height 15
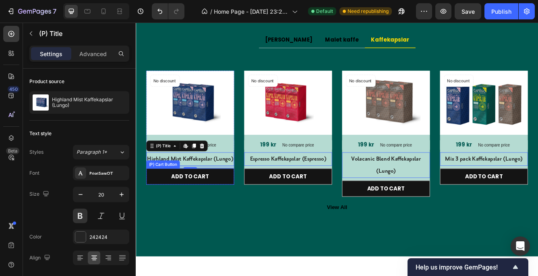
click at [157, 217] on button "ADD TO CART" at bounding box center [201, 206] width 106 height 19
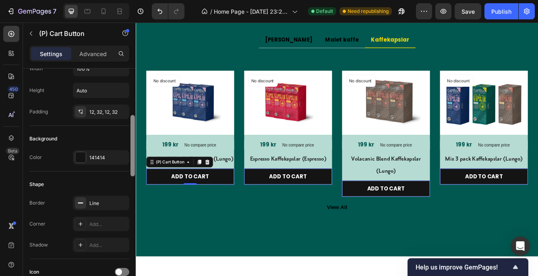
scroll to position [150, 0]
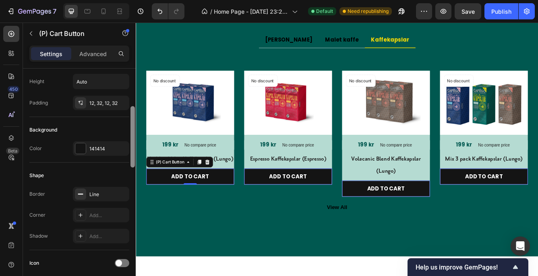
drag, startPoint x: 133, startPoint y: 123, endPoint x: 132, endPoint y: 162, distance: 39.9
click at [132, 162] on div at bounding box center [133, 136] width 4 height 61
click at [104, 145] on div "141414" at bounding box center [100, 148] width 23 height 7
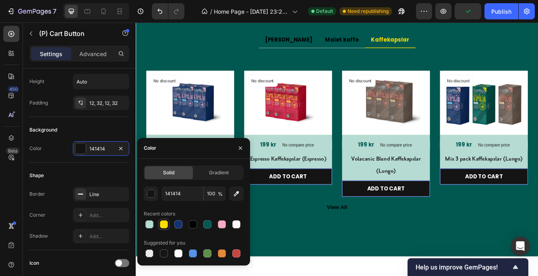
click at [163, 222] on div at bounding box center [164, 224] width 8 height 8
type input "FFDD00"
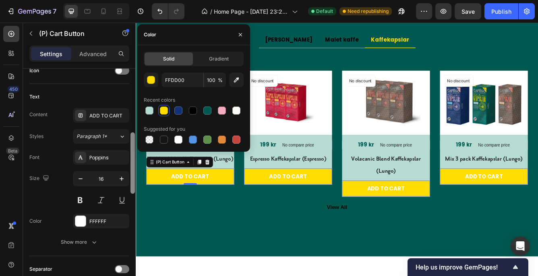
scroll to position [357, 0]
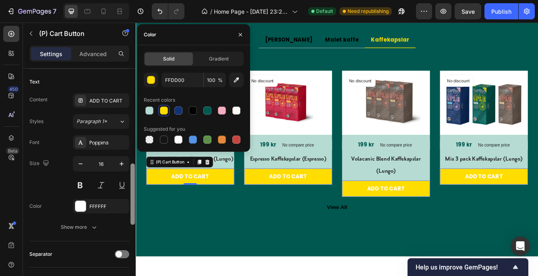
drag, startPoint x: 131, startPoint y: 146, endPoint x: 129, endPoint y: 201, distance: 55.2
click at [129, 201] on div "Layout Product source Highland Mist Kaffekapslar (Lungo) Size Width 100% Height…" at bounding box center [79, 184] width 113 height 230
click at [80, 201] on div at bounding box center [80, 206] width 10 height 10
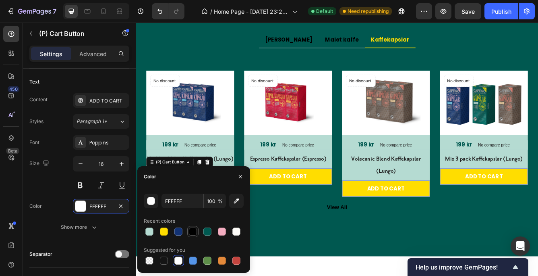
click at [193, 230] on div at bounding box center [193, 231] width 8 height 8
type input "000000"
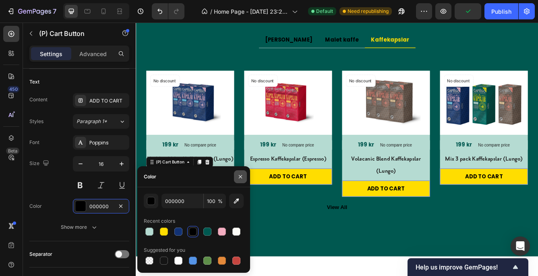
click at [240, 174] on icon "button" at bounding box center [240, 176] width 6 height 6
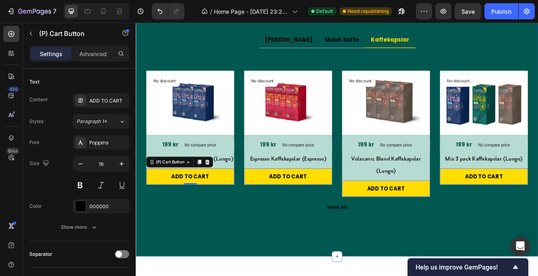
click at [260, 273] on div "Vår kaffekollektion Heading Vi tar ditt kaffe till nya höjder. Text block Row H…" at bounding box center [378, 112] width 484 height 384
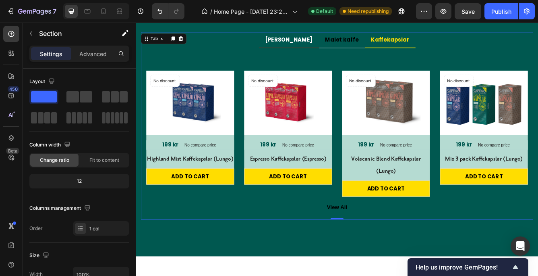
click at [309, 45] on p "[PERSON_NAME]" at bounding box center [319, 43] width 57 height 10
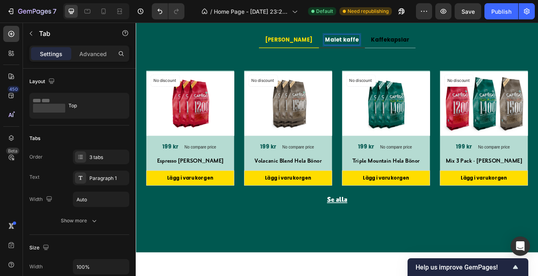
click at [377, 40] on p "Malet kaffe" at bounding box center [383, 43] width 40 height 10
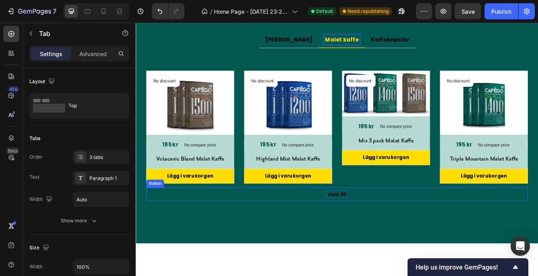
click at [366, 224] on div "View All" at bounding box center [378, 229] width 24 height 10
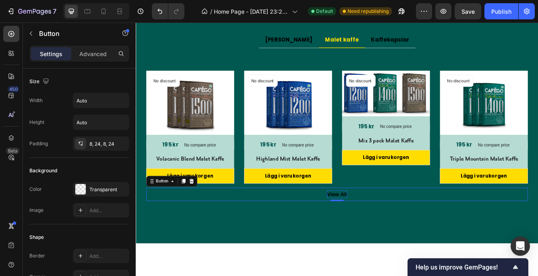
click at [368, 225] on div "View All" at bounding box center [378, 229] width 24 height 10
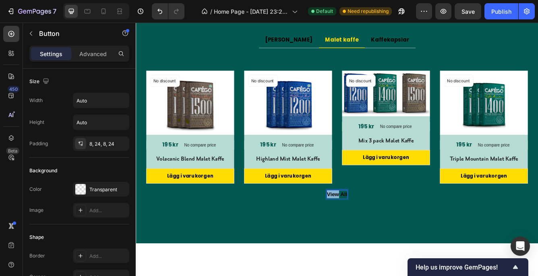
click at [368, 225] on p "View All" at bounding box center [378, 229] width 24 height 10
click at [369, 260] on div "Vår kaffekollektion Heading Vi tar ditt kaffe till nya höjder. Text block Row H…" at bounding box center [378, 104] width 484 height 368
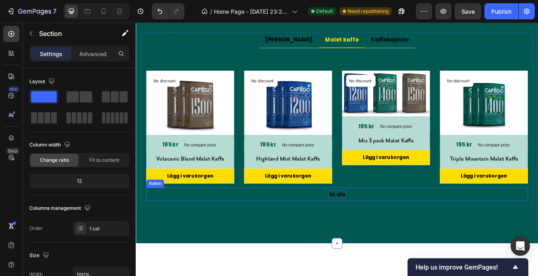
click at [376, 229] on p "Se alla" at bounding box center [378, 229] width 21 height 10
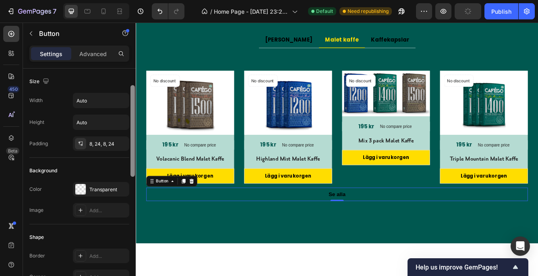
scroll to position [12, 0]
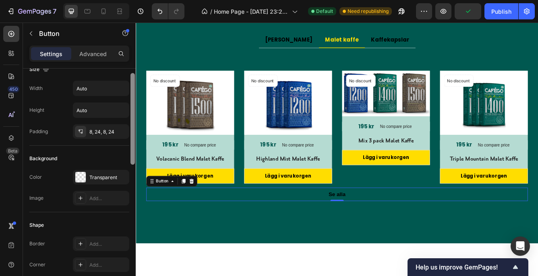
drag, startPoint x: 133, startPoint y: 156, endPoint x: 133, endPoint y: 160, distance: 4.8
click at [133, 160] on div at bounding box center [133, 118] width 4 height 91
click at [80, 177] on div at bounding box center [80, 177] width 10 height 10
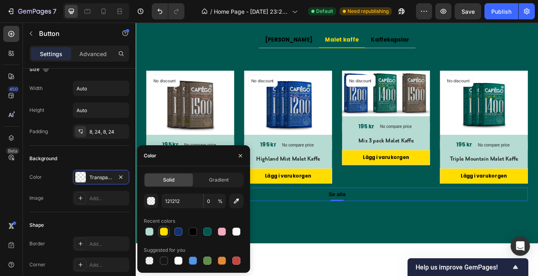
click at [164, 230] on div at bounding box center [164, 231] width 8 height 8
type input "FFDD00"
type input "100"
click at [149, 257] on div at bounding box center [149, 260] width 8 height 8
type input "000000"
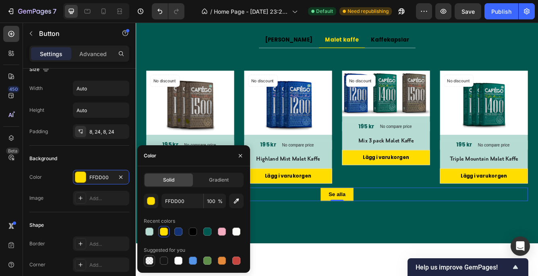
type input "0"
click at [239, 152] on icon "button" at bounding box center [240, 155] width 6 height 6
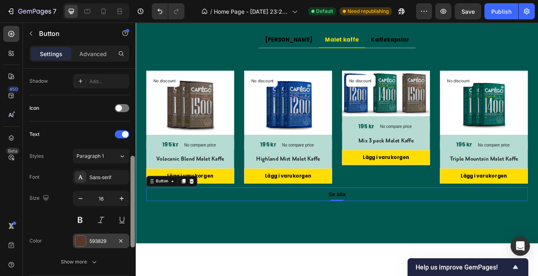
scroll to position [218, 0]
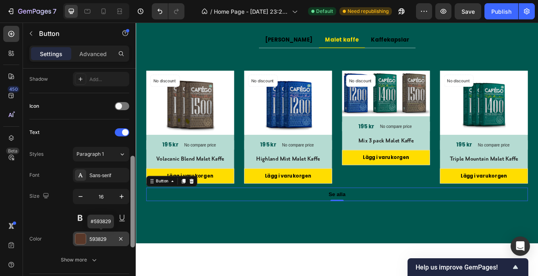
drag, startPoint x: 132, startPoint y: 150, endPoint x: 126, endPoint y: 233, distance: 82.4
click at [126, 233] on div "Size Width Auto Height Auto Padding 8, 24, 8, 24 Background Color Transparent I…" at bounding box center [79, 184] width 113 height 230
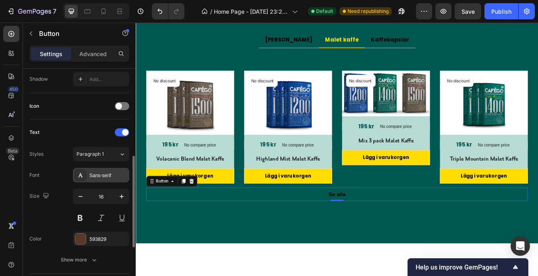
click at [99, 172] on div "Sans-serif" at bounding box center [108, 175] width 38 height 7
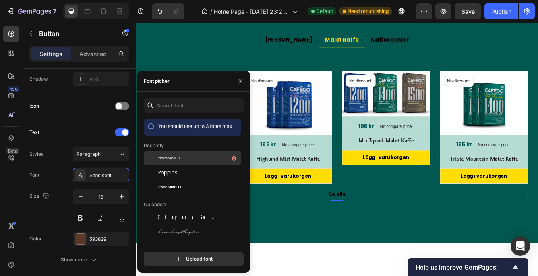
click at [164, 156] on span "zPrioriSansOT" at bounding box center [169, 157] width 23 height 7
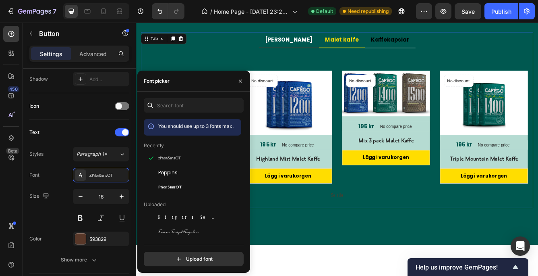
click at [316, 43] on p "[PERSON_NAME]" at bounding box center [319, 43] width 57 height 10
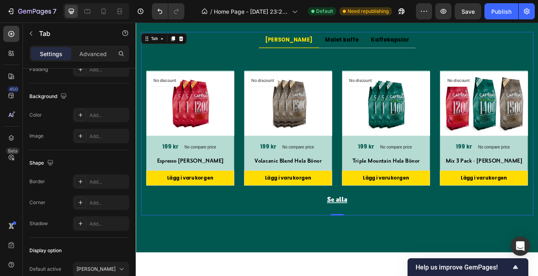
scroll to position [0, 0]
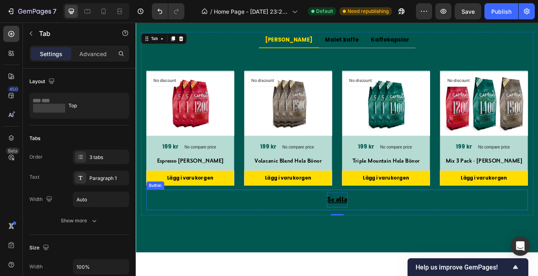
click at [370, 231] on u "Se alla" at bounding box center [378, 235] width 25 height 10
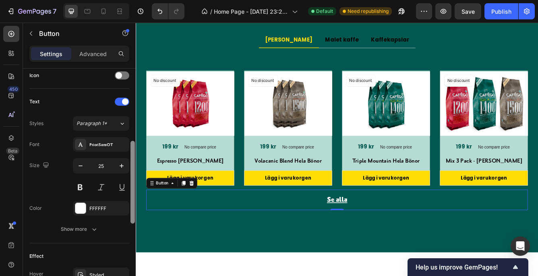
scroll to position [260, 0]
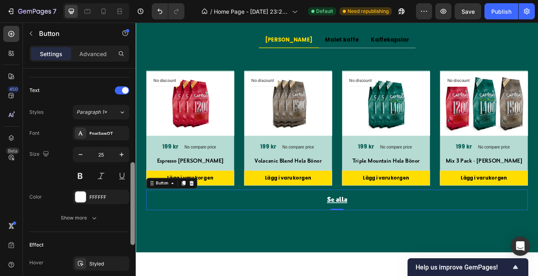
drag, startPoint x: 132, startPoint y: 143, endPoint x: 130, endPoint y: 236, distance: 93.5
click at [130, 236] on div at bounding box center [133, 184] width 6 height 230
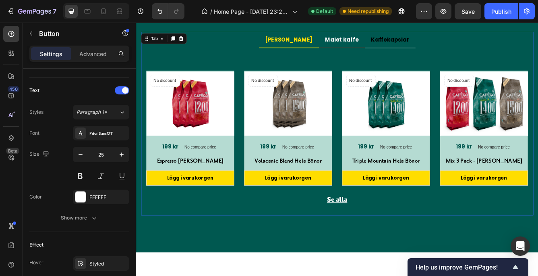
click at [371, 43] on p "Malet kaffe" at bounding box center [383, 43] width 40 height 10
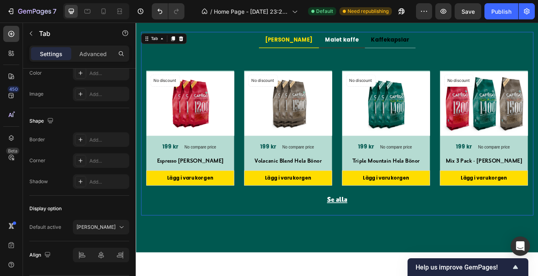
scroll to position [0, 0]
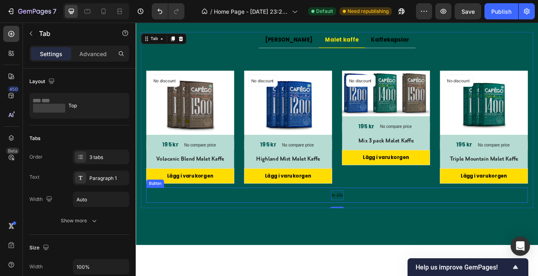
click at [376, 231] on p "Se alla" at bounding box center [377, 230] width 15 height 12
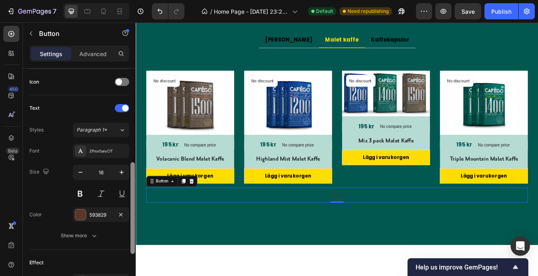
scroll to position [243, 0]
drag, startPoint x: 131, startPoint y: 109, endPoint x: 128, endPoint y: 206, distance: 97.2
click at [128, 206] on div "Size Width Auto Height Auto Padding 8, 24, 8, 24 Background Color Transparent I…" at bounding box center [79, 184] width 113 height 230
click at [103, 147] on div "ZPrioriSansOT" at bounding box center [108, 150] width 38 height 7
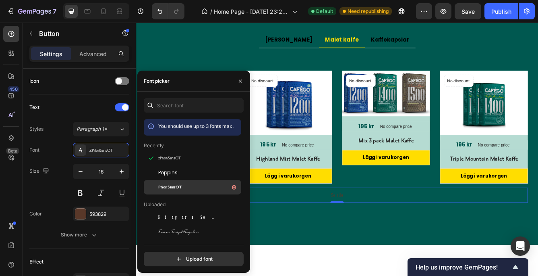
click at [159, 184] on span "PrioriSansOT" at bounding box center [169, 186] width 23 height 7
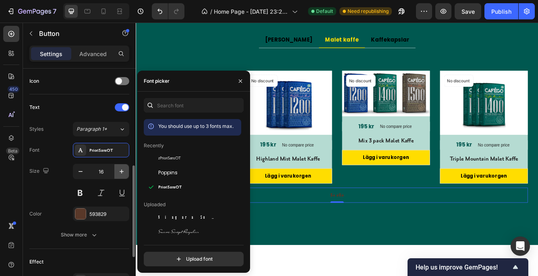
click at [120, 168] on icon "button" at bounding box center [122, 171] width 8 height 8
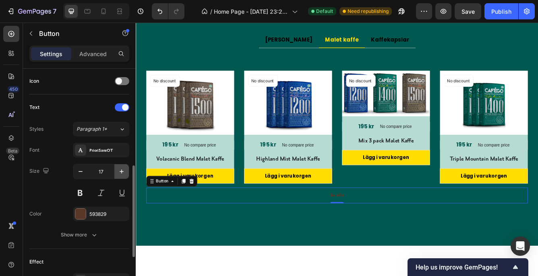
click at [120, 168] on icon "button" at bounding box center [122, 171] width 8 height 8
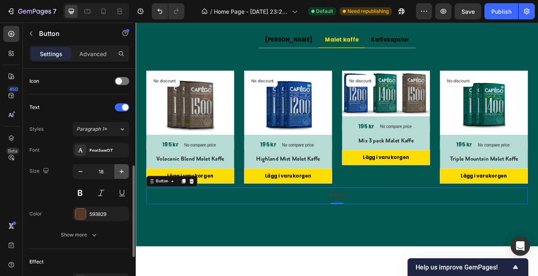
click at [120, 168] on icon "button" at bounding box center [122, 171] width 8 height 8
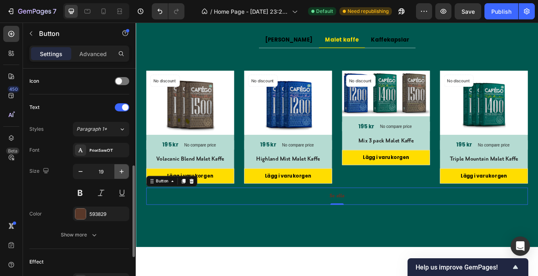
click at [120, 168] on icon "button" at bounding box center [122, 171] width 8 height 8
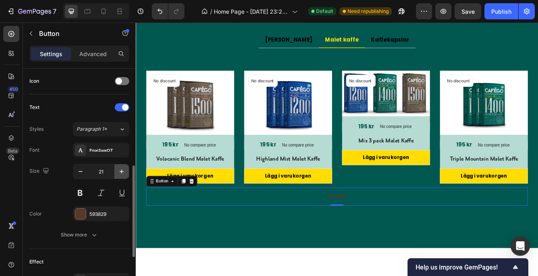
click at [120, 168] on icon "button" at bounding box center [122, 171] width 8 height 8
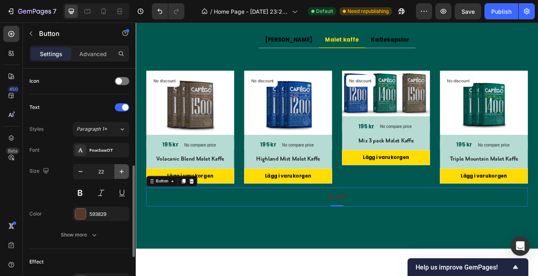
click at [120, 168] on icon "button" at bounding box center [122, 171] width 8 height 8
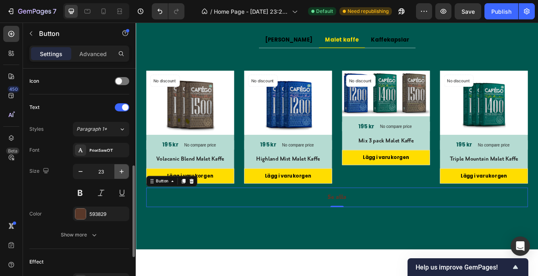
click at [120, 168] on icon "button" at bounding box center [122, 171] width 8 height 8
type input "25"
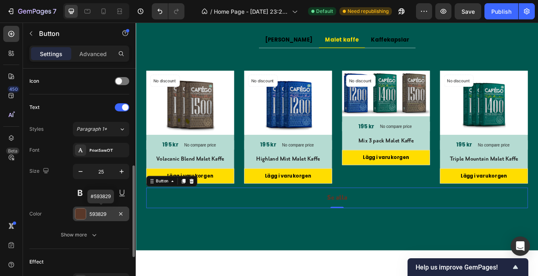
click at [81, 212] on div at bounding box center [80, 213] width 10 height 10
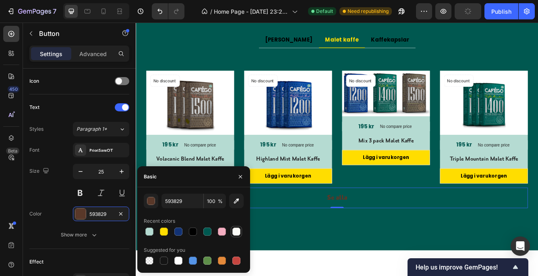
click at [237, 228] on div at bounding box center [237, 231] width 8 height 8
type input "FCFBF7"
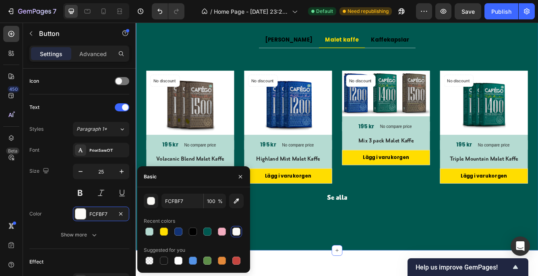
click at [339, 273] on div "Vår kaffekollektion Heading Vi tar ditt kaffe till nya höjder. Text block Row H…" at bounding box center [378, 108] width 484 height 376
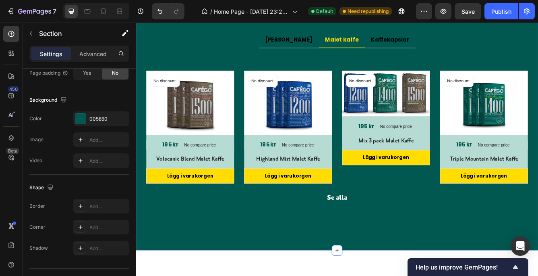
scroll to position [0, 0]
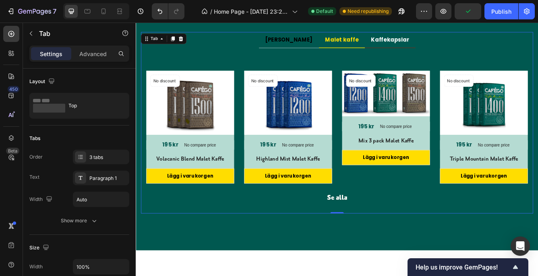
click at [426, 45] on p "Kaffekapslar" at bounding box center [442, 43] width 46 height 10
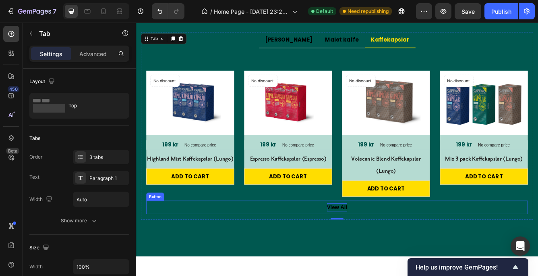
click at [369, 241] on div "View All" at bounding box center [378, 244] width 24 height 10
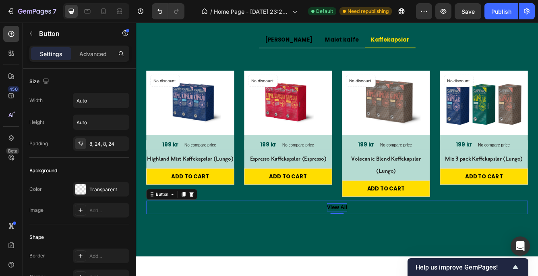
click at [377, 242] on div "View All" at bounding box center [378, 244] width 24 height 10
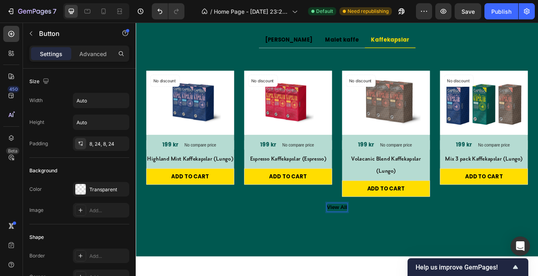
click at [377, 242] on p "View All" at bounding box center [378, 244] width 24 height 10
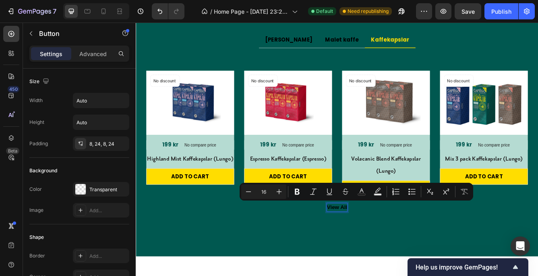
click at [377, 242] on p "View All" at bounding box center [378, 244] width 24 height 10
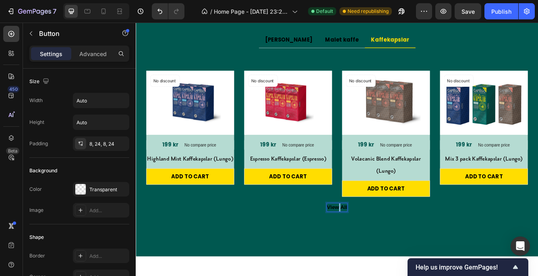
click at [377, 242] on p "View All" at bounding box center [378, 244] width 24 height 10
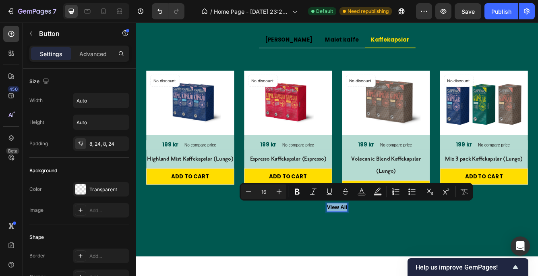
click at [377, 242] on p "View All" at bounding box center [378, 244] width 24 height 10
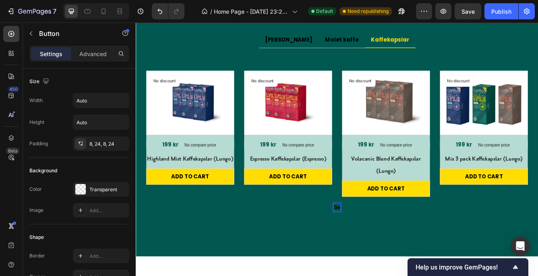
click at [364, 236] on button "Se" at bounding box center [377, 244] width 27 height 16
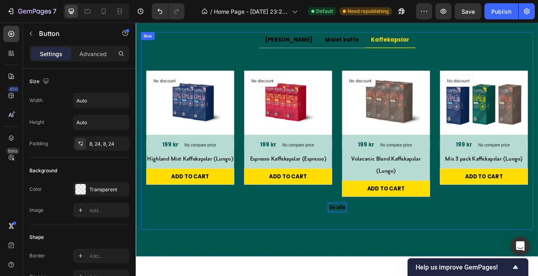
click at [379, 264] on div "Hela [PERSON_NAME] kaffe Kaffekapslar Title Line No discount Not be displayed w…" at bounding box center [377, 152] width 471 height 237
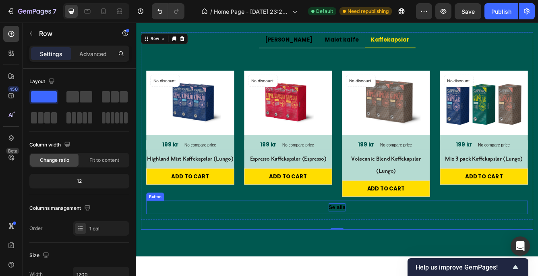
click at [376, 242] on p "Se alla" at bounding box center [378, 244] width 21 height 10
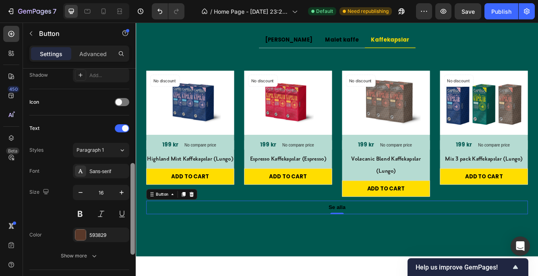
scroll to position [226, 0]
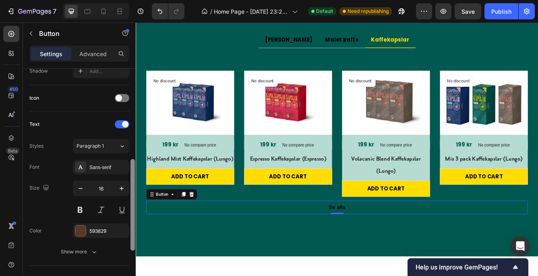
drag, startPoint x: 131, startPoint y: 130, endPoint x: 130, endPoint y: 220, distance: 90.3
click at [130, 220] on div at bounding box center [133, 184] width 6 height 230
click at [110, 166] on div "Sans-serif" at bounding box center [108, 167] width 38 height 7
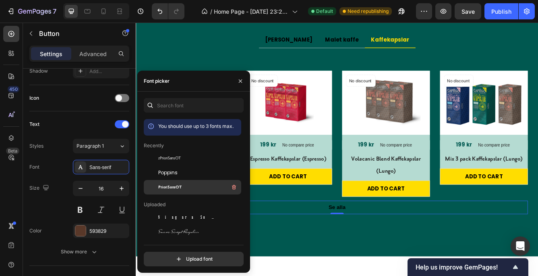
click at [166, 185] on span "PrioriSansOT" at bounding box center [169, 186] width 23 height 7
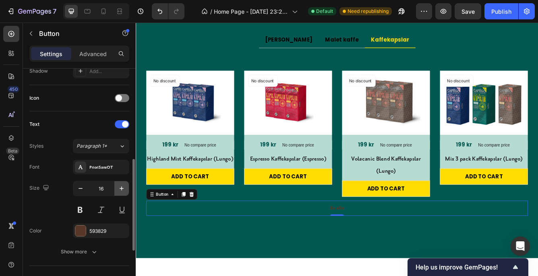
click at [121, 185] on icon "button" at bounding box center [122, 188] width 8 height 8
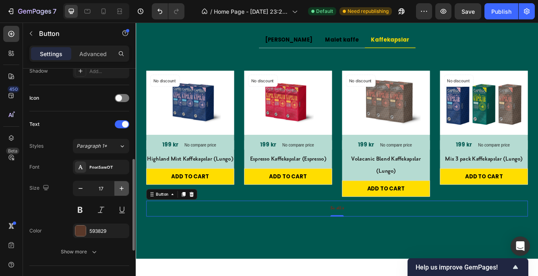
click at [121, 185] on icon "button" at bounding box center [122, 188] width 8 height 8
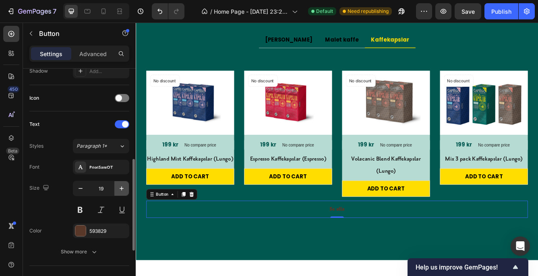
click at [121, 185] on icon "button" at bounding box center [122, 188] width 8 height 8
type input "20"
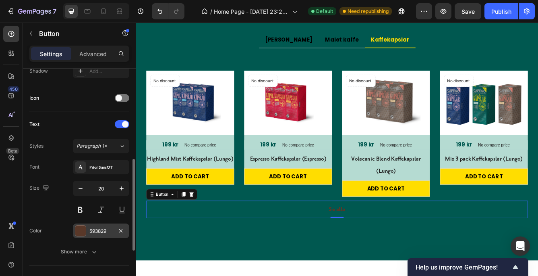
click at [84, 227] on div at bounding box center [80, 230] width 10 height 10
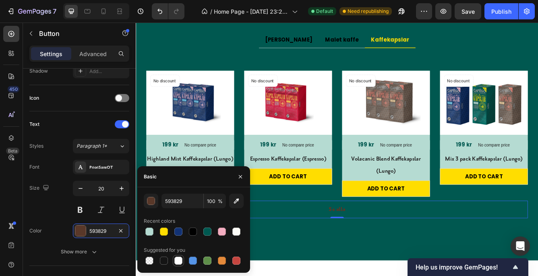
click at [178, 258] on div at bounding box center [178, 260] width 8 height 8
type input "FFFFFF"
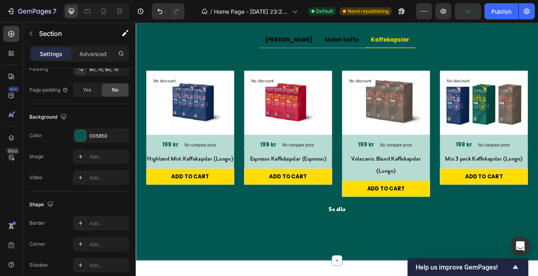
click at [327, 275] on div "Vår kaffekollektion Heading Vi tar ditt kaffe till nya höjder. Text block Row H…" at bounding box center [378, 114] width 484 height 388
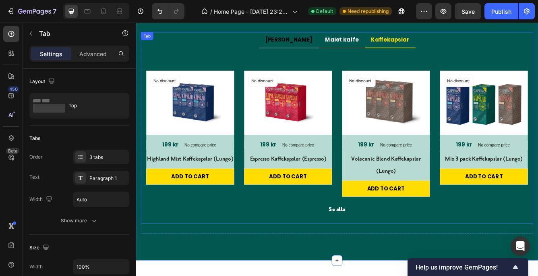
click at [380, 43] on p "Malet kaffe" at bounding box center [383, 43] width 40 height 10
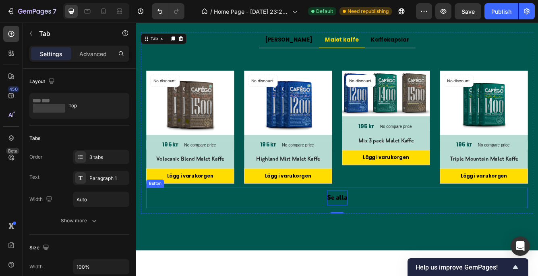
click at [378, 228] on p "Se alla" at bounding box center [378, 233] width 25 height 18
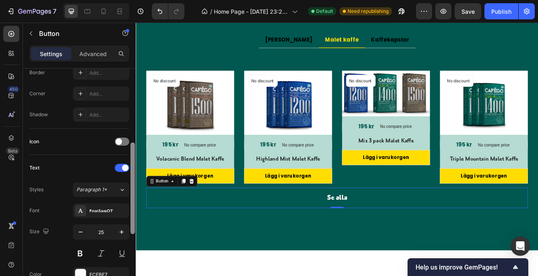
scroll to position [186, 0]
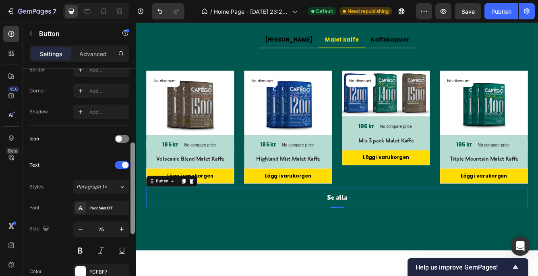
drag, startPoint x: 132, startPoint y: 137, endPoint x: 130, endPoint y: 211, distance: 74.2
click at [131, 211] on div at bounding box center [133, 187] width 4 height 91
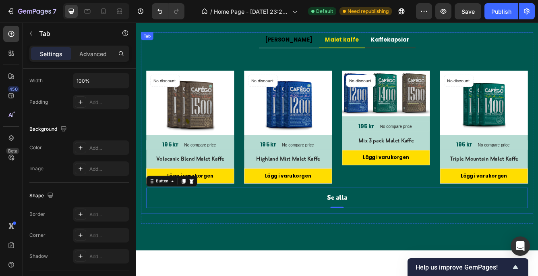
click at [428, 41] on p "Kaffekapslar" at bounding box center [442, 43] width 46 height 10
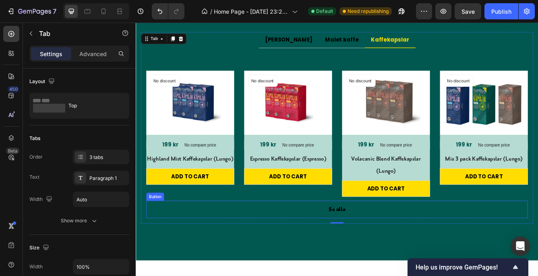
click at [362, 246] on button "Se alla" at bounding box center [377, 246] width 39 height 21
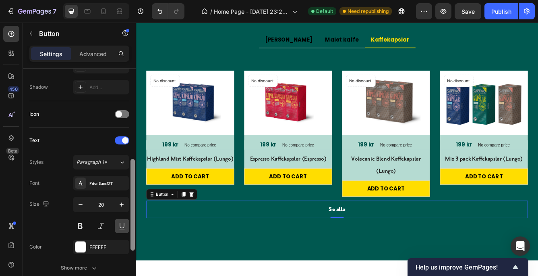
scroll to position [216, 0]
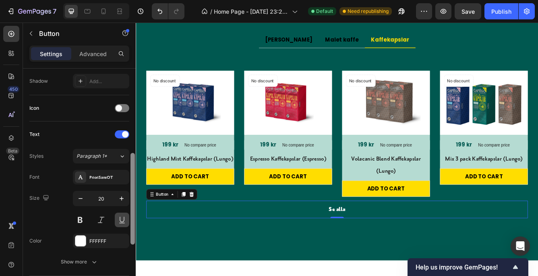
drag, startPoint x: 132, startPoint y: 140, endPoint x: 129, endPoint y: 226, distance: 86.3
click at [129, 226] on div "Size Width Auto Height Auto Padding 8, 24, 8, 24 Background Color Transparent I…" at bounding box center [79, 184] width 113 height 230
click at [121, 195] on icon "button" at bounding box center [122, 198] width 8 height 8
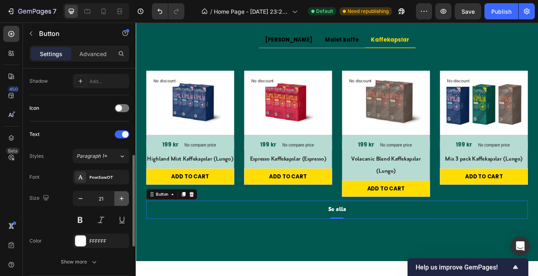
click at [121, 195] on icon "button" at bounding box center [122, 198] width 8 height 8
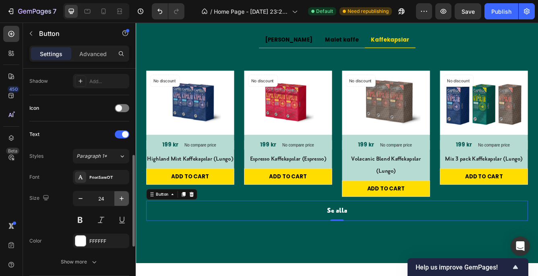
click at [121, 195] on icon "button" at bounding box center [122, 198] width 8 height 8
type input "25"
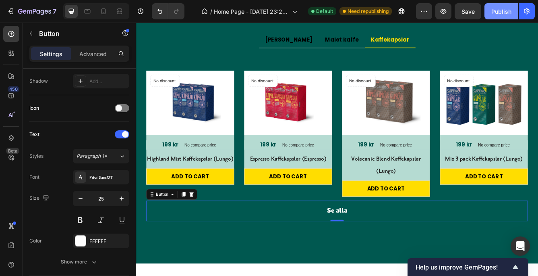
click at [498, 8] on div "Publish" at bounding box center [502, 11] width 20 height 8
click at [498, 8] on button "Publish" at bounding box center [502, 11] width 34 height 16
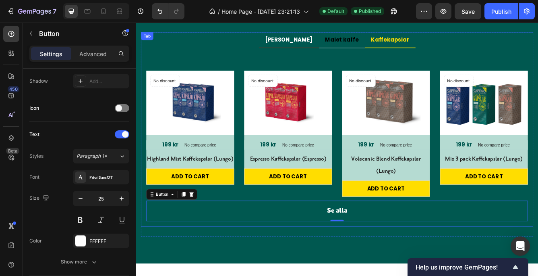
click at [320, 42] on p "[PERSON_NAME]" at bounding box center [319, 43] width 57 height 10
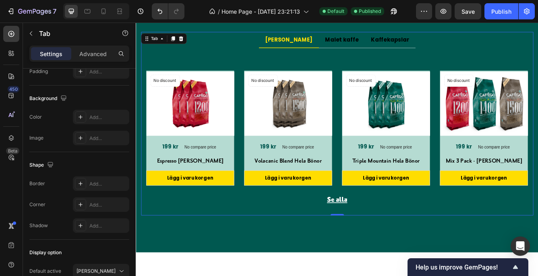
scroll to position [0, 0]
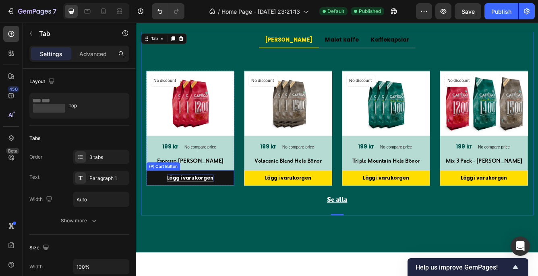
click at [196, 207] on div "Lägg i varukorgen" at bounding box center [201, 209] width 56 height 8
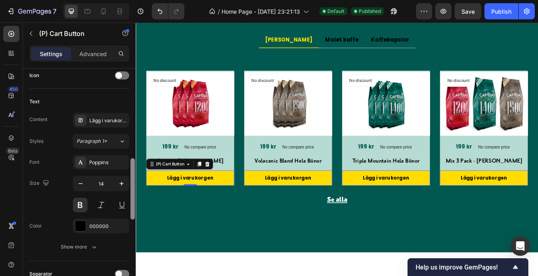
scroll to position [354, 0]
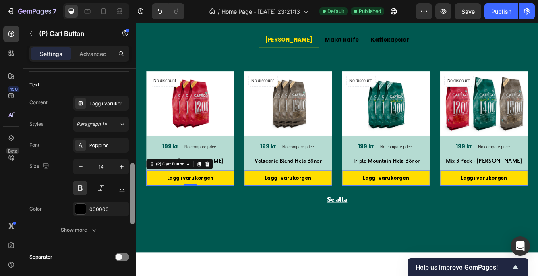
drag, startPoint x: 132, startPoint y: 123, endPoint x: 135, endPoint y: 217, distance: 94.3
click at [135, 217] on div at bounding box center [133, 184] width 6 height 230
click at [79, 187] on button at bounding box center [80, 188] width 15 height 15
click at [79, 164] on icon "button" at bounding box center [81, 166] width 8 height 8
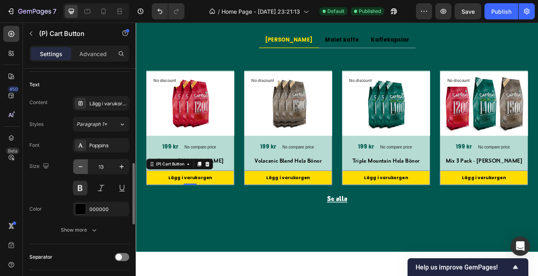
click at [79, 164] on icon "button" at bounding box center [81, 166] width 8 height 8
type input "12"
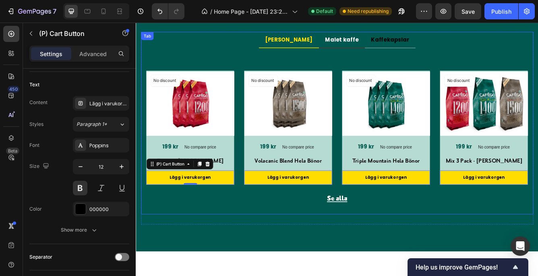
click at [366, 42] on p "Malet kaffe" at bounding box center [383, 43] width 40 height 10
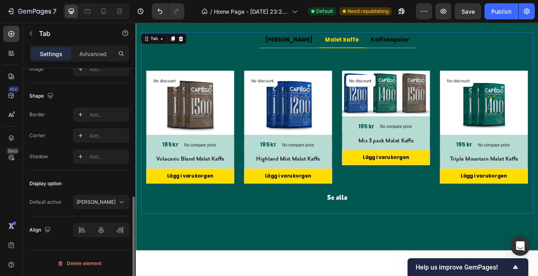
scroll to position [0, 0]
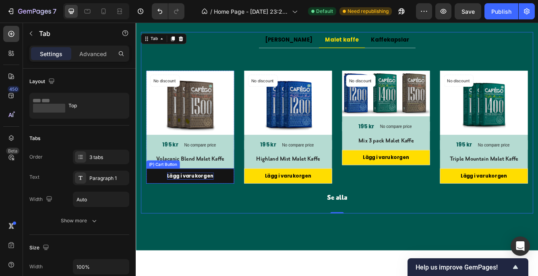
click at [226, 204] on div "Lägg i varukorgen" at bounding box center [201, 206] width 56 height 8
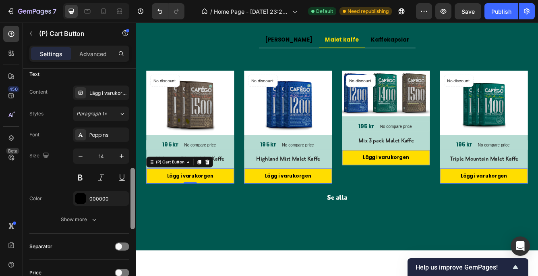
scroll to position [366, 0]
drag, startPoint x: 131, startPoint y: 83, endPoint x: 132, endPoint y: 181, distance: 97.5
click at [132, 181] on div at bounding box center [133, 196] width 4 height 61
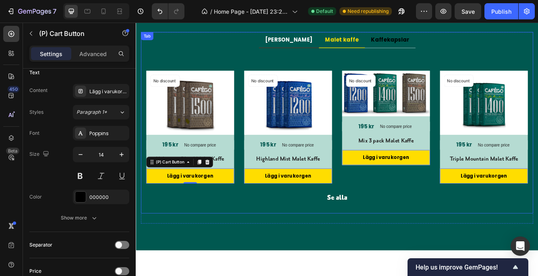
click at [322, 42] on p "[PERSON_NAME]" at bounding box center [319, 43] width 57 height 10
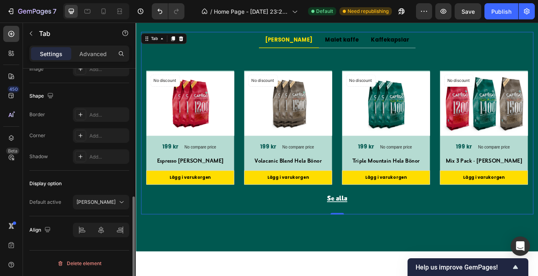
scroll to position [0, 0]
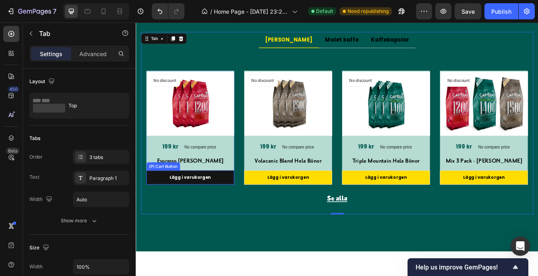
click at [234, 208] on button "Lägg i varukorgen" at bounding box center [201, 208] width 106 height 17
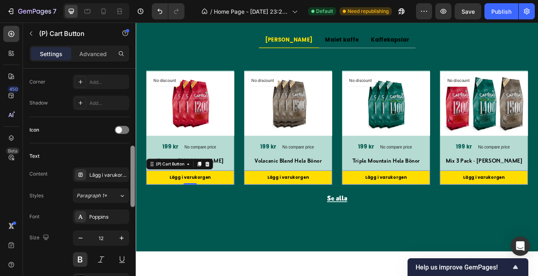
scroll to position [284, 0]
drag, startPoint x: 131, startPoint y: 118, endPoint x: 130, endPoint y: 194, distance: 75.8
click at [130, 194] on div at bounding box center [133, 184] width 6 height 230
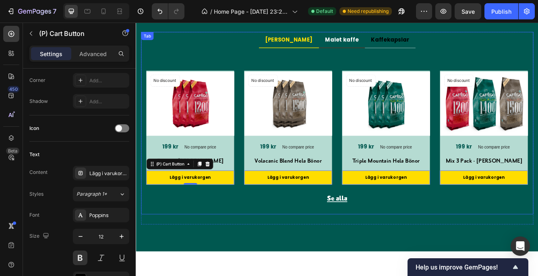
click at [377, 42] on p "Malet kaffe" at bounding box center [383, 43] width 40 height 10
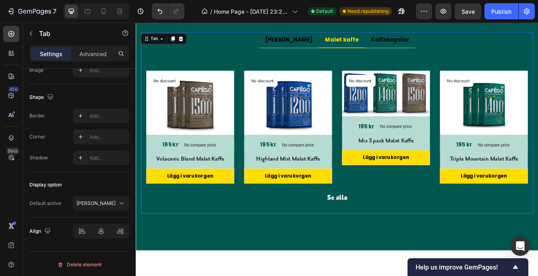
scroll to position [0, 0]
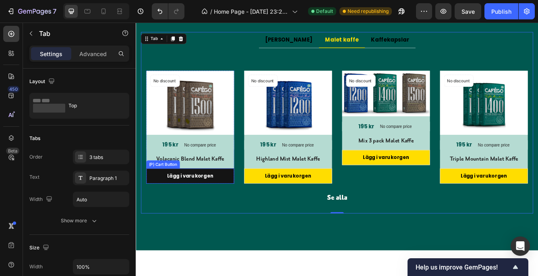
click at [154, 209] on button "Lägg i varukorgen" at bounding box center [201, 206] width 106 height 18
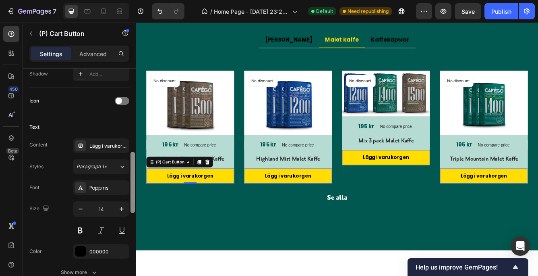
scroll to position [313, 0]
drag, startPoint x: 132, startPoint y: 123, endPoint x: 130, endPoint y: 207, distance: 83.4
click at [130, 207] on div at bounding box center [133, 182] width 6 height 230
click at [79, 205] on icon "button" at bounding box center [81, 208] width 8 height 8
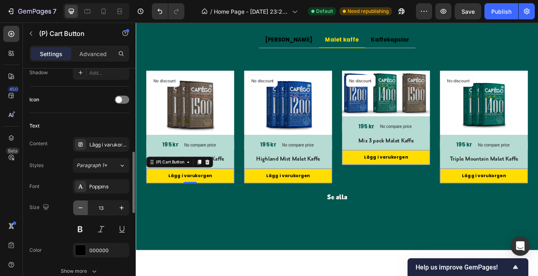
click at [79, 205] on icon "button" at bounding box center [81, 208] width 8 height 8
type input "12"
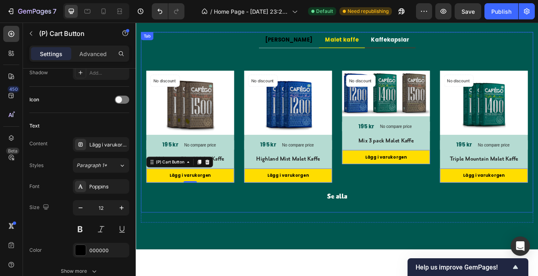
click at [427, 42] on p "Kaffekapslar" at bounding box center [442, 43] width 46 height 10
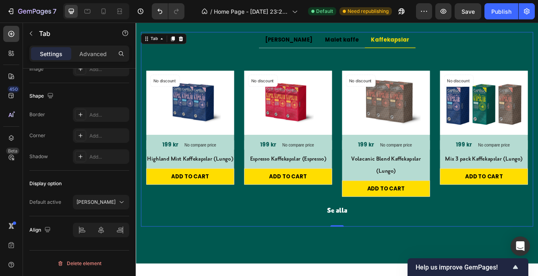
scroll to position [0, 0]
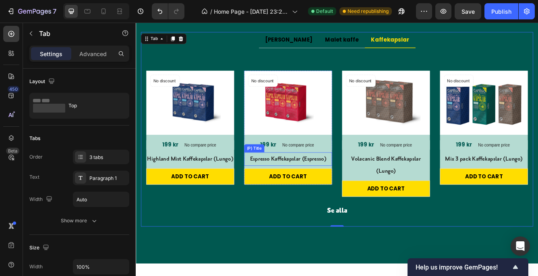
click at [333, 185] on h2 "Espresso Kaffekapslar (Espresso)" at bounding box center [319, 186] width 106 height 16
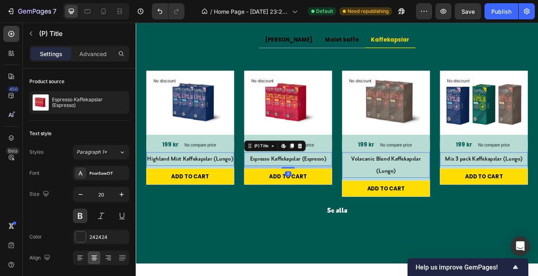
click at [333, 185] on h2 "Espresso Kaffekapslar (Espresso)" at bounding box center [319, 186] width 106 height 16
click at [330, 186] on h2 "Espresso Kaffekapslar (Espresso)" at bounding box center [319, 186] width 106 height 16
click at [314, 183] on h2 "Espresso Kaffekapslar (Espresso)" at bounding box center [319, 186] width 106 height 16
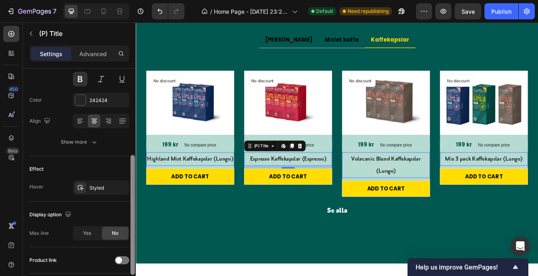
scroll to position [134, 0]
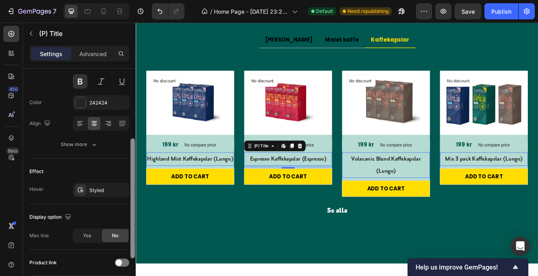
drag, startPoint x: 132, startPoint y: 114, endPoint x: 134, endPoint y: 184, distance: 70.1
click at [134, 184] on div at bounding box center [133, 198] width 4 height 120
click at [320, 183] on h2 "Espresso Kaffekapslar (Espresso)" at bounding box center [319, 186] width 106 height 16
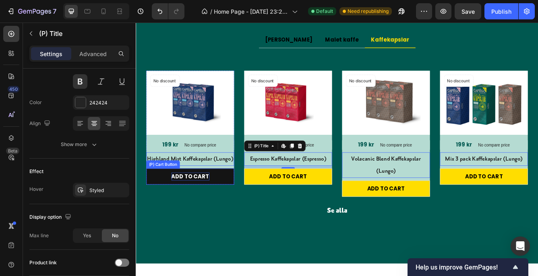
click at [207, 212] on div "ADD TO CART" at bounding box center [202, 207] width 46 height 10
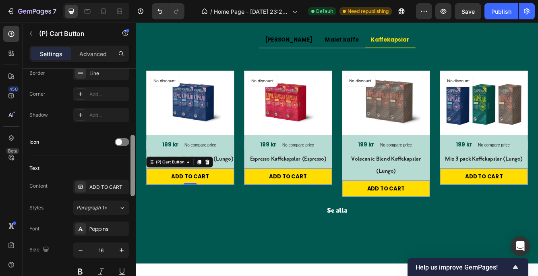
scroll to position [275, 0]
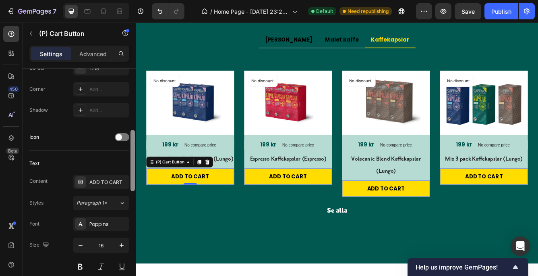
drag, startPoint x: 132, startPoint y: 121, endPoint x: 129, endPoint y: 194, distance: 73.4
click at [130, 194] on div at bounding box center [133, 174] width 6 height 230
click at [104, 180] on div "ADD TO CART" at bounding box center [108, 182] width 38 height 7
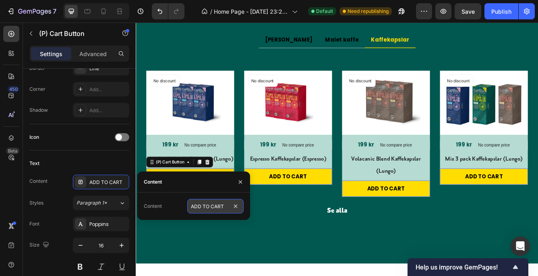
click at [220, 208] on input "ADD TO CART" at bounding box center [215, 206] width 56 height 15
click at [225, 208] on input "ADD TO CART" at bounding box center [215, 206] width 56 height 15
type input "A"
type input "Lägg i varukorgen"
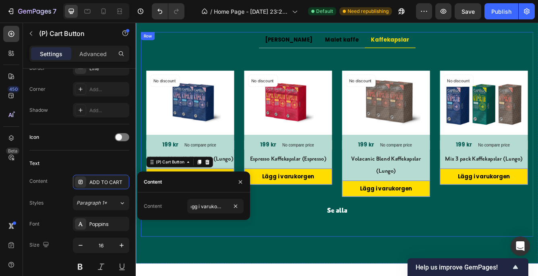
click at [217, 275] on div "Hela [PERSON_NAME] kaffe Kaffekapslar Title Line No discount Not be displayed w…" at bounding box center [377, 156] width 471 height 245
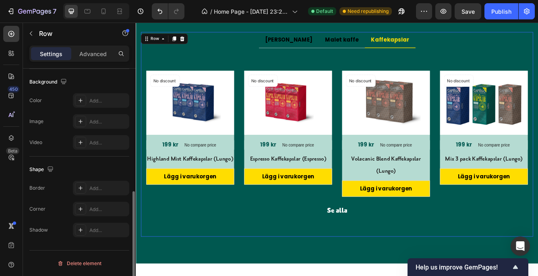
scroll to position [0, 0]
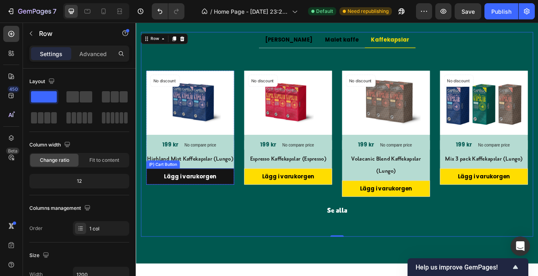
click at [166, 217] on button "Lägg i varukorgen" at bounding box center [201, 206] width 106 height 19
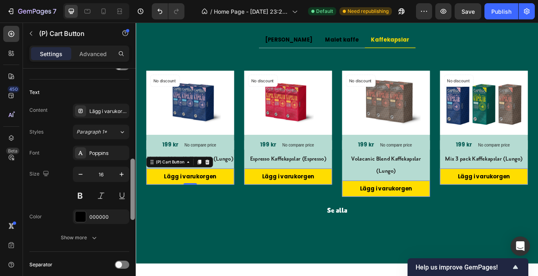
scroll to position [348, 0]
drag, startPoint x: 131, startPoint y: 119, endPoint x: 133, endPoint y: 212, distance: 92.7
click at [133, 212] on div at bounding box center [133, 191] width 4 height 61
click at [79, 168] on icon "button" at bounding box center [81, 172] width 8 height 8
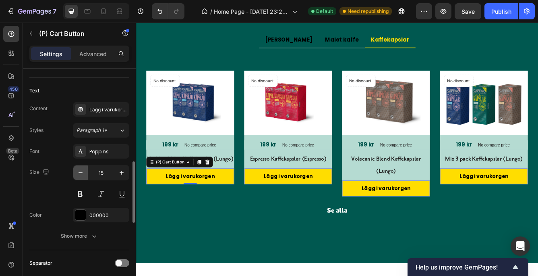
click at [79, 168] on icon "button" at bounding box center [81, 172] width 8 height 8
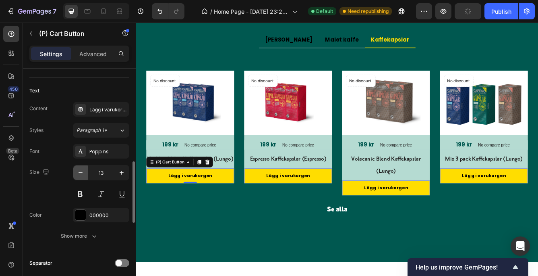
click at [79, 168] on icon "button" at bounding box center [81, 172] width 8 height 8
type input "12"
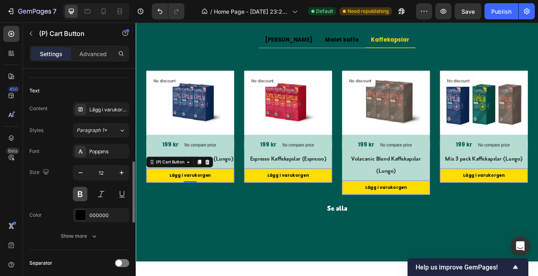
click at [78, 192] on button at bounding box center [80, 194] width 15 height 15
click at [499, 10] on div "Publish" at bounding box center [502, 11] width 20 height 8
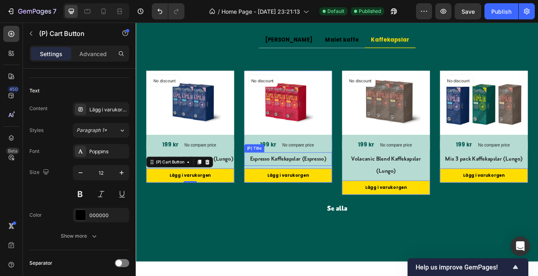
click at [324, 187] on h2 "Espresso Kaffekapslar (Espresso)" at bounding box center [319, 186] width 106 height 16
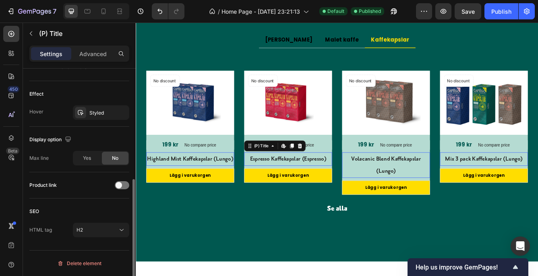
scroll to position [0, 0]
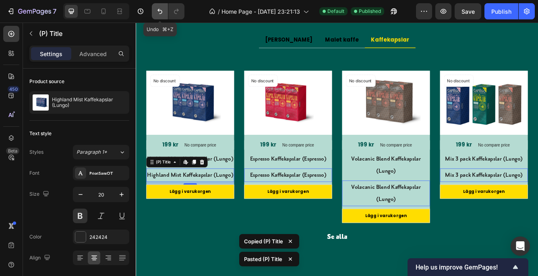
click at [158, 9] on icon "Undo/Redo" at bounding box center [160, 11] width 8 height 8
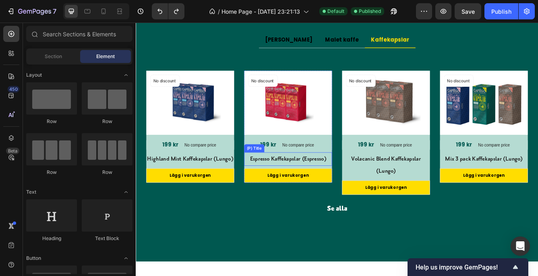
click at [294, 191] on h2 "Espresso Kaffekapslar (Espresso)" at bounding box center [319, 186] width 106 height 16
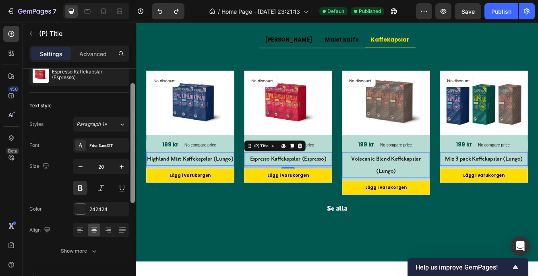
scroll to position [33, 0]
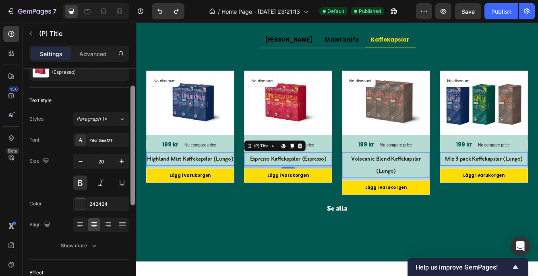
drag, startPoint x: 132, startPoint y: 145, endPoint x: 132, endPoint y: 163, distance: 17.3
click at [132, 163] on div at bounding box center [133, 145] width 4 height 120
click at [120, 158] on icon "button" at bounding box center [122, 161] width 8 height 8
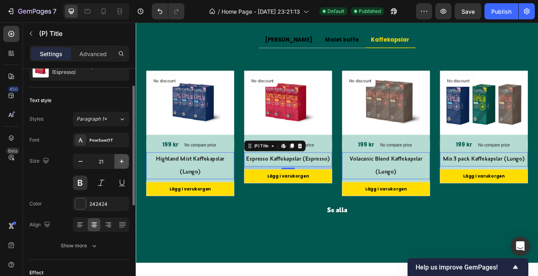
click at [120, 158] on icon "button" at bounding box center [122, 161] width 8 height 8
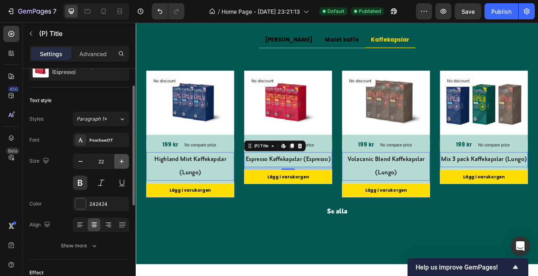
click at [120, 158] on icon "button" at bounding box center [122, 161] width 8 height 8
type input "23"
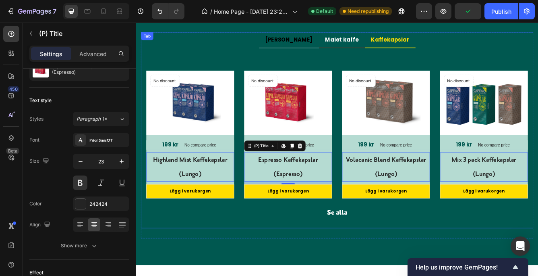
click at [373, 42] on p "Malet kaffe" at bounding box center [383, 43] width 40 height 10
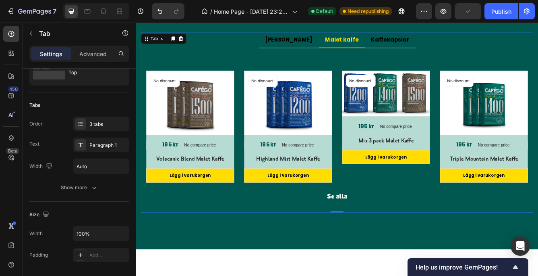
scroll to position [0, 0]
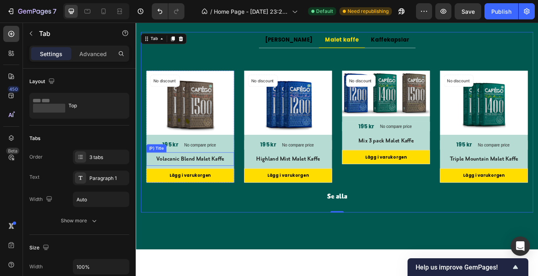
click at [217, 186] on h2 "Volacanic Blend Malet Kaffe" at bounding box center [201, 186] width 106 height 16
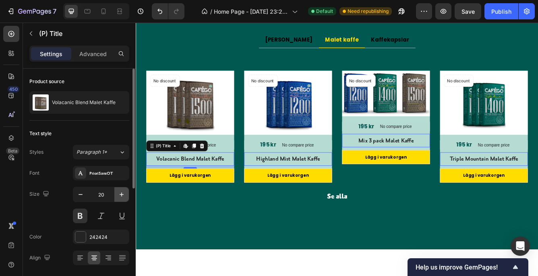
click at [121, 191] on icon "button" at bounding box center [122, 194] width 8 height 8
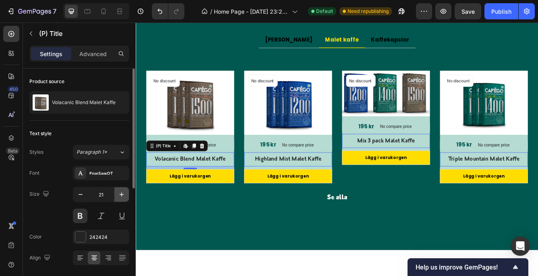
click at [121, 191] on icon "button" at bounding box center [122, 194] width 8 height 8
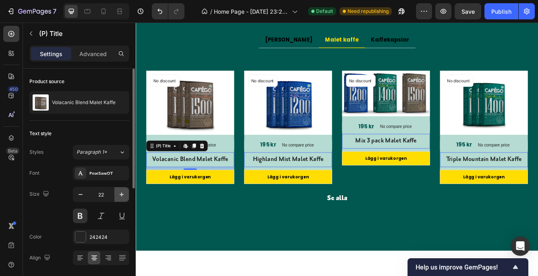
click at [121, 191] on icon "button" at bounding box center [122, 194] width 8 height 8
type input "23"
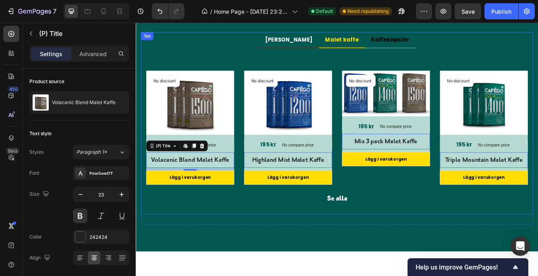
click at [317, 44] on p "[PERSON_NAME]" at bounding box center [319, 43] width 57 height 10
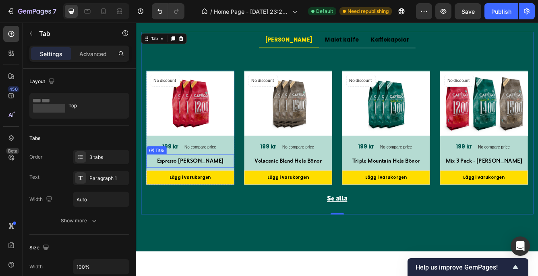
click at [202, 189] on h2 "Espresso [PERSON_NAME]" at bounding box center [201, 189] width 106 height 16
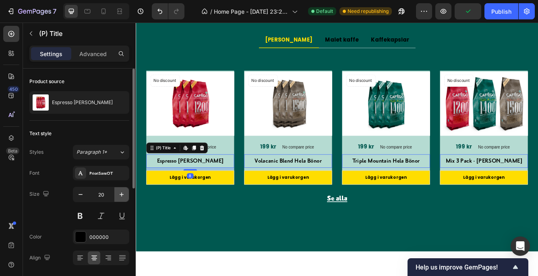
click at [121, 193] on icon "button" at bounding box center [122, 194] width 8 height 8
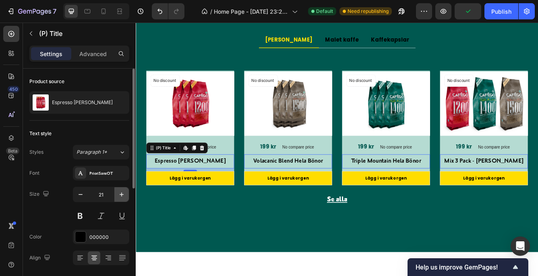
click at [121, 193] on icon "button" at bounding box center [122, 194] width 8 height 8
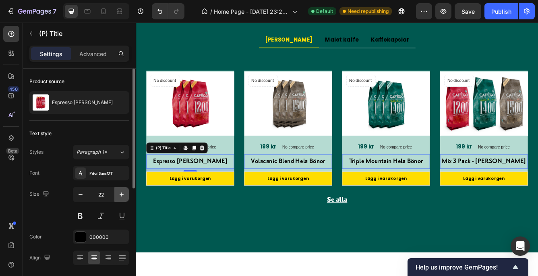
click at [121, 193] on icon "button" at bounding box center [122, 194] width 8 height 8
type input "23"
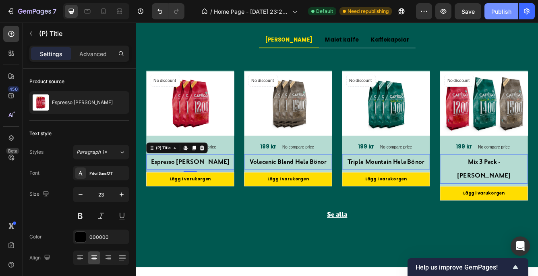
click at [501, 6] on button "Publish" at bounding box center [502, 11] width 34 height 16
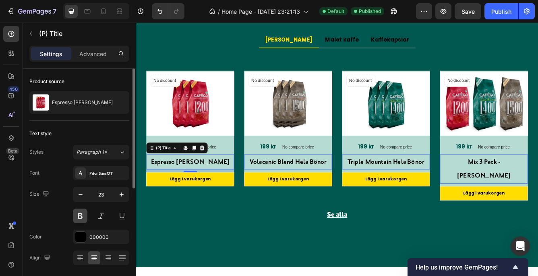
click at [79, 214] on button at bounding box center [80, 215] width 15 height 15
click at [158, 187] on h2 "Espresso [PERSON_NAME]" at bounding box center [201, 190] width 106 height 18
click at [80, 213] on button at bounding box center [80, 215] width 15 height 15
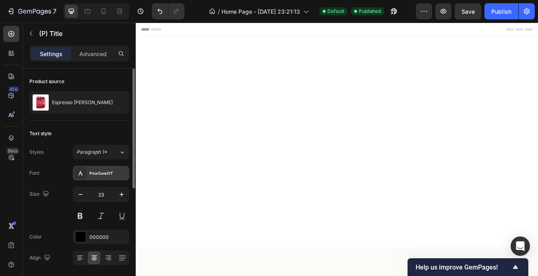
scroll to position [1182, 0]
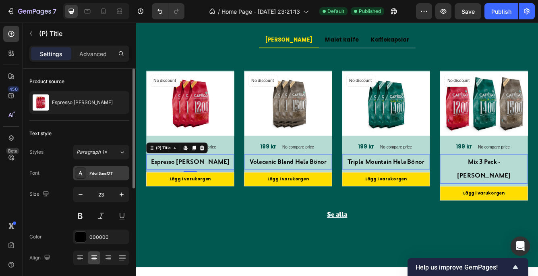
click at [108, 171] on div "PrioriSansOT" at bounding box center [108, 173] width 38 height 7
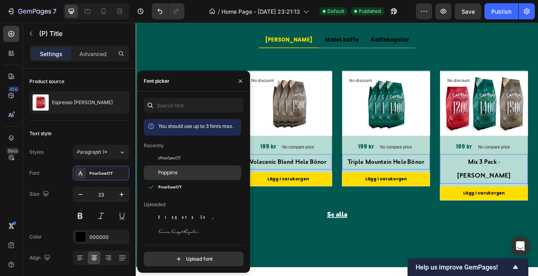
click at [164, 170] on span "Poppins" at bounding box center [167, 172] width 19 height 7
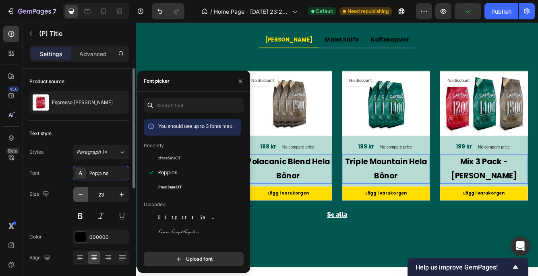
click at [80, 192] on icon "button" at bounding box center [81, 194] width 8 height 8
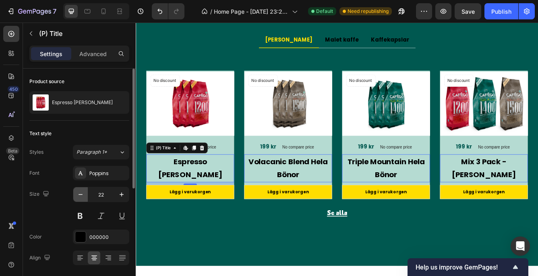
click at [80, 192] on icon "button" at bounding box center [81, 194] width 8 height 8
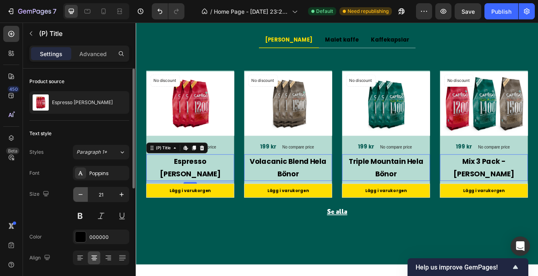
click at [80, 192] on icon "button" at bounding box center [81, 194] width 8 height 8
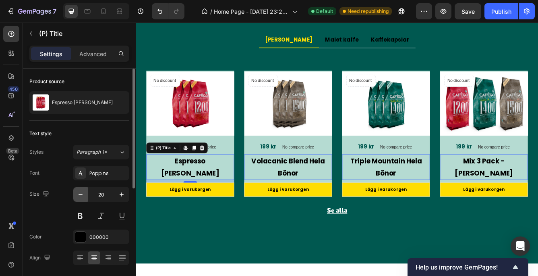
click at [80, 192] on icon "button" at bounding box center [81, 194] width 8 height 8
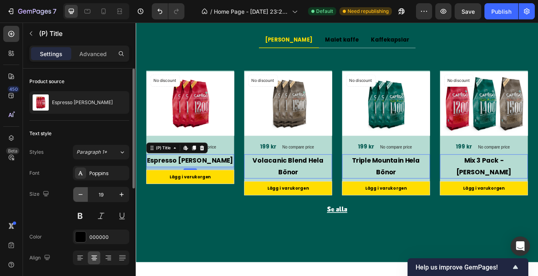
click at [80, 192] on icon "button" at bounding box center [81, 194] width 8 height 8
type input "18"
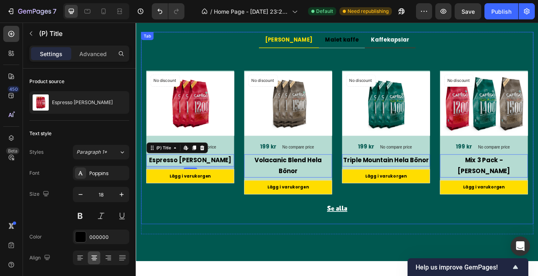
click at [431, 44] on p "Kaffekapslar" at bounding box center [442, 43] width 46 height 10
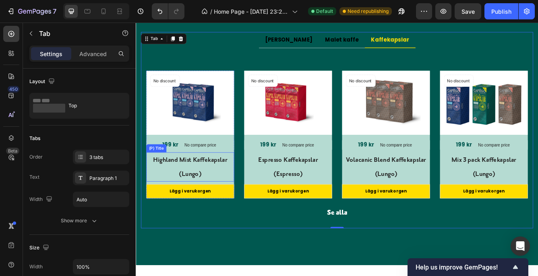
click at [233, 187] on h2 "Highland Mist Kaffekapslar (Lungo)" at bounding box center [201, 195] width 106 height 35
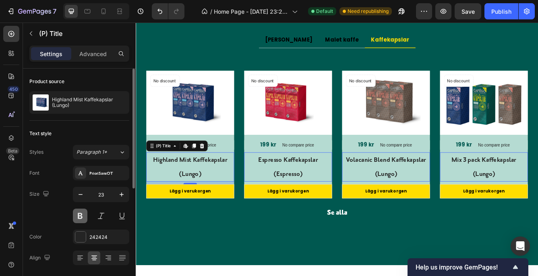
click at [78, 213] on button at bounding box center [80, 215] width 15 height 15
click at [173, 195] on h2 "Highland Mist Kaffekapslar (Lungo)" at bounding box center [201, 195] width 106 height 35
click at [79, 213] on button at bounding box center [80, 215] width 15 height 15
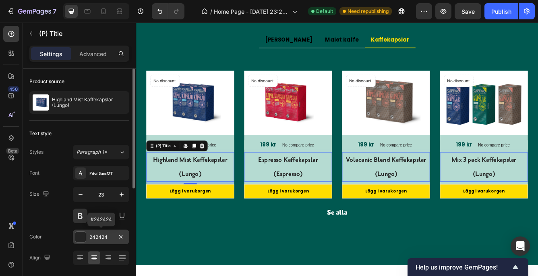
click at [80, 234] on div at bounding box center [80, 236] width 10 height 10
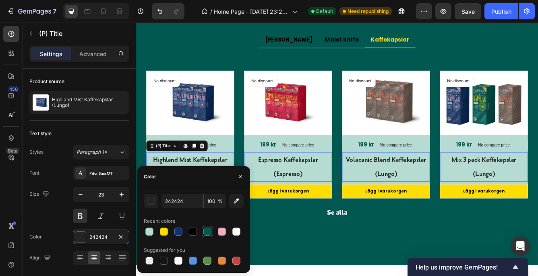
click at [207, 228] on div at bounding box center [208, 231] width 8 height 8
type input "005850"
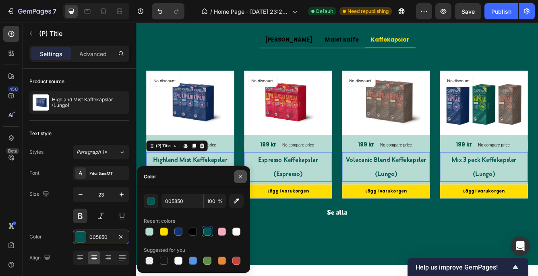
click at [239, 174] on icon "button" at bounding box center [240, 176] width 6 height 6
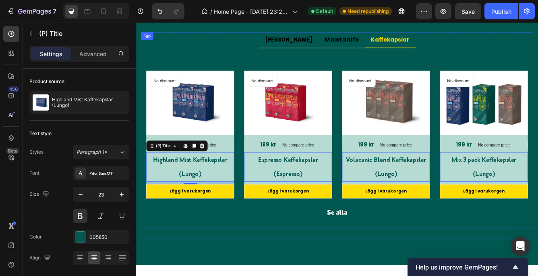
click at [238, 263] on div "Title Line No discount Not be displayed when published Product Badge (P) Images…" at bounding box center [377, 161] width 471 height 216
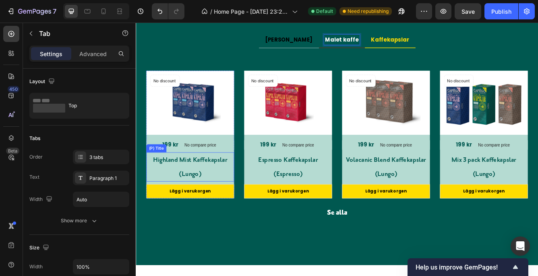
click at [219, 198] on h2 "Highland Mist Kaffekapslar (Lungo)" at bounding box center [201, 195] width 106 height 35
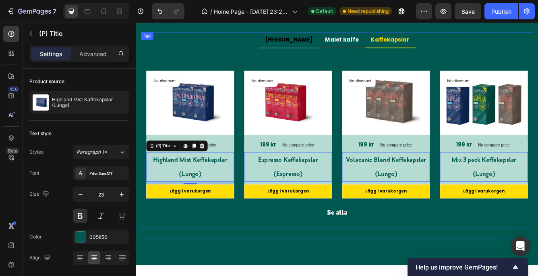
click at [373, 42] on p "Malet kaffe" at bounding box center [383, 43] width 40 height 10
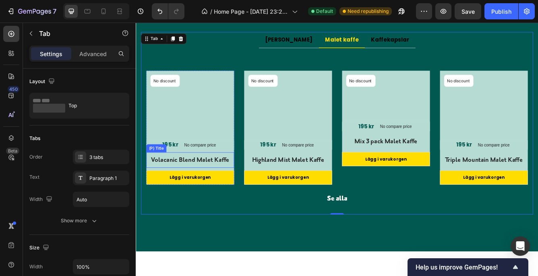
click at [162, 184] on h2 "Volacanic Blend Malet Kaffe" at bounding box center [201, 187] width 106 height 18
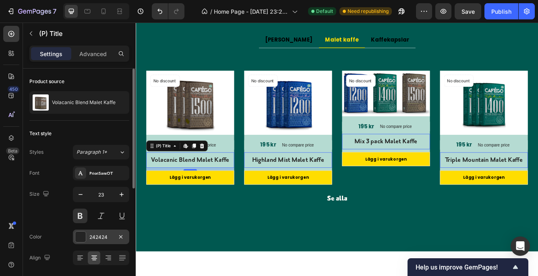
click at [81, 234] on div at bounding box center [80, 236] width 10 height 10
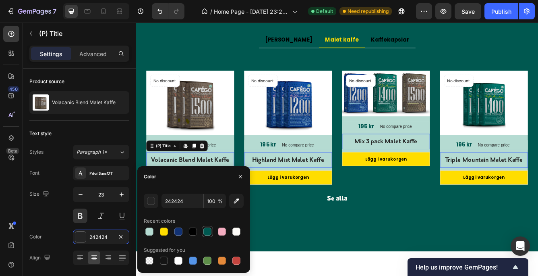
click at [207, 228] on div at bounding box center [208, 231] width 8 height 8
type input "005850"
click at [239, 174] on icon "button" at bounding box center [240, 176] width 6 height 6
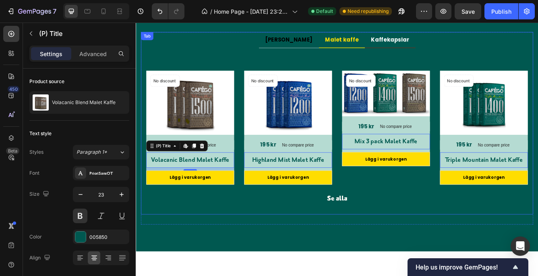
click at [424, 42] on p "Kaffekapslar" at bounding box center [442, 43] width 46 height 10
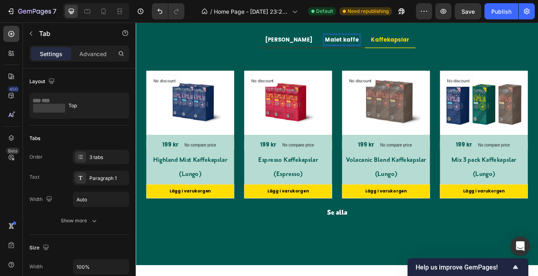
click at [329, 40] on p "[PERSON_NAME]" at bounding box center [319, 43] width 57 height 10
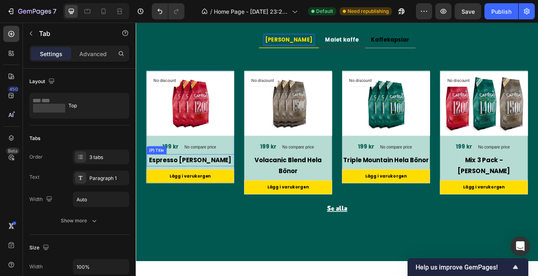
click at [220, 185] on h2 "Espresso [PERSON_NAME]" at bounding box center [201, 188] width 106 height 15
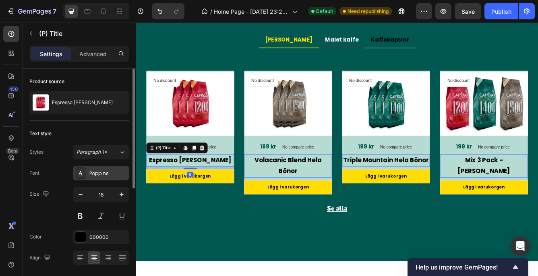
click at [89, 170] on div "Poppins" at bounding box center [101, 173] width 56 height 15
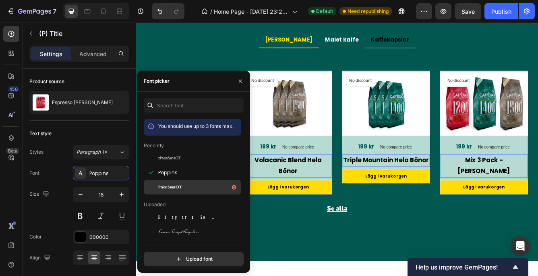
click at [164, 184] on span "PrioriSansOT" at bounding box center [169, 186] width 23 height 7
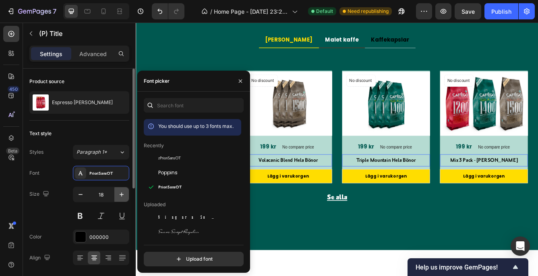
click at [120, 191] on icon "button" at bounding box center [122, 194] width 8 height 8
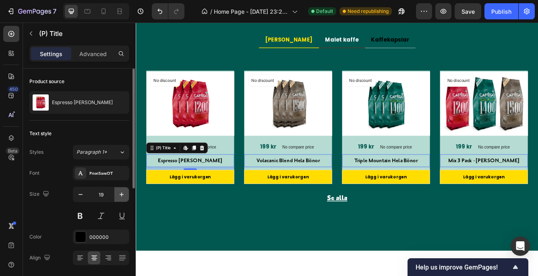
click at [120, 191] on icon "button" at bounding box center [122, 194] width 8 height 8
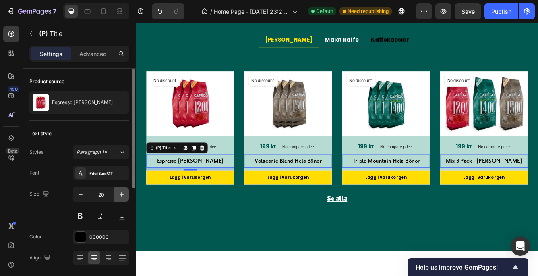
click at [120, 191] on icon "button" at bounding box center [122, 194] width 8 height 8
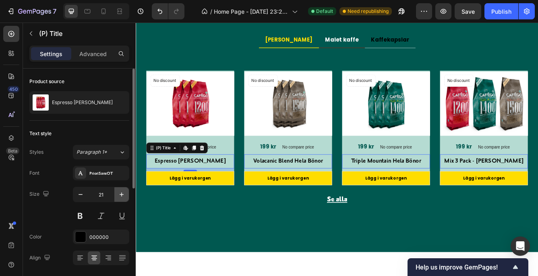
click at [120, 191] on icon "button" at bounding box center [122, 194] width 8 height 8
type input "23"
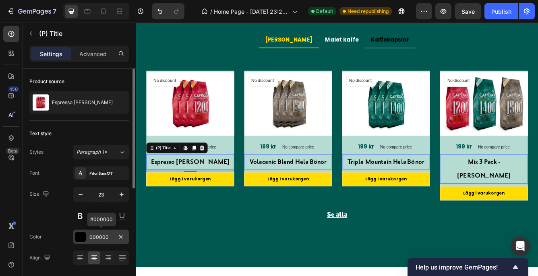
click at [101, 234] on div "000000" at bounding box center [100, 236] width 23 height 7
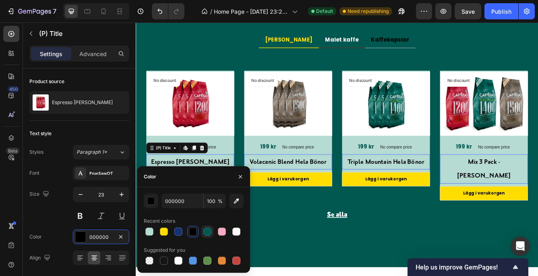
click at [207, 227] on div at bounding box center [208, 231] width 8 height 8
type input "005850"
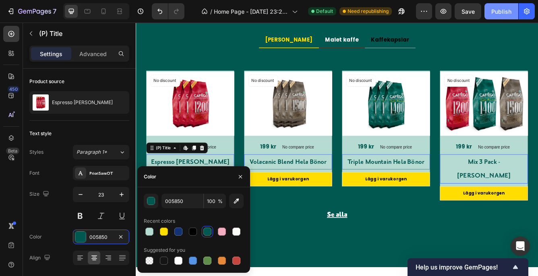
click at [503, 8] on div "Publish" at bounding box center [502, 11] width 20 height 8
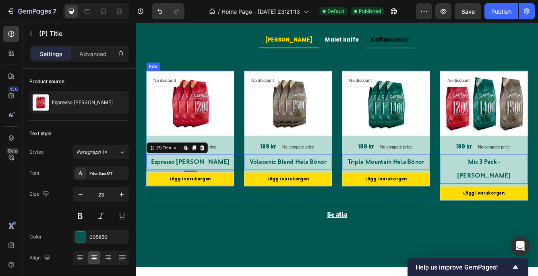
click at [237, 161] on div "No discount Not be displayed when published Product Badge (P) Images 199 kr (P)…" at bounding box center [201, 149] width 106 height 139
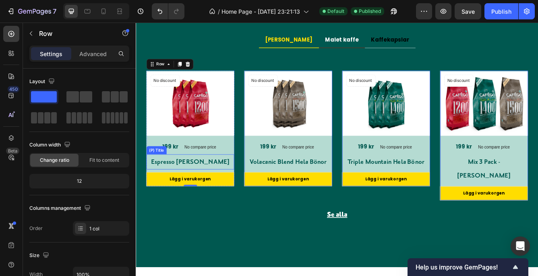
click at [149, 194] on h2 "Espresso [PERSON_NAME]" at bounding box center [201, 190] width 106 height 18
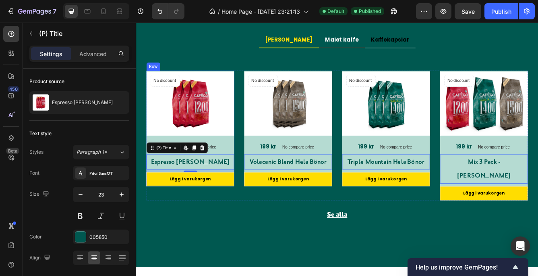
click at [162, 158] on div "No discount Not be displayed when published Product Badge (P) Images 199 kr (P)…" at bounding box center [201, 149] width 106 height 139
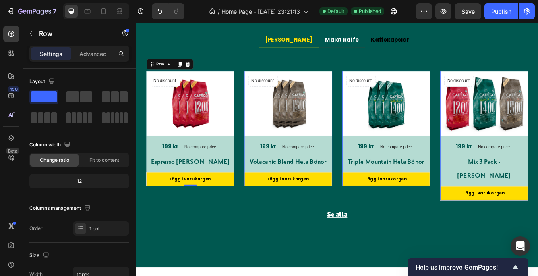
click at [162, 158] on div "No discount Not be displayed when published Product Badge (P) Images 199 kr (P)…" at bounding box center [201, 149] width 106 height 139
click at [153, 163] on div "No discount Not be displayed when published Product Badge (P) Images 199 kr (P)…" at bounding box center [201, 149] width 106 height 139
click at [154, 178] on div "No discount Not be displayed when published Product Badge (P) Images 199 kr (P)…" at bounding box center [201, 149] width 106 height 139
click at [175, 256] on div "Hela bönor Malet kaffe Kaffekapslar Title Line No discount Not be displayed whe…" at bounding box center [377, 158] width 471 height 249
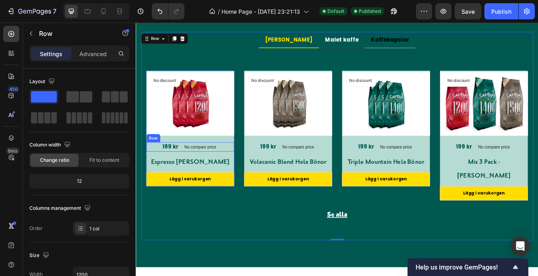
click at [150, 162] on div "No discount Not be displayed when published Product Badge (P) Images 199 kr (P)…" at bounding box center [201, 149] width 106 height 139
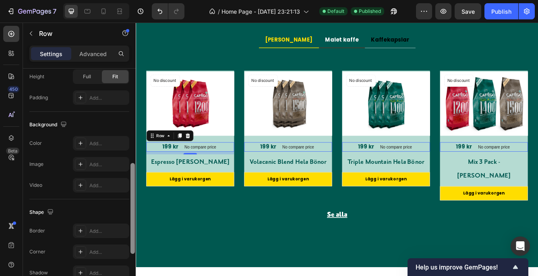
scroll to position [251, 0]
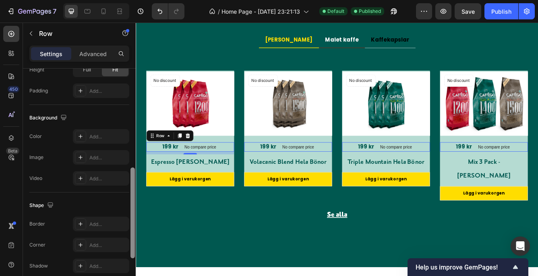
drag, startPoint x: 131, startPoint y: 145, endPoint x: 130, endPoint y: 244, distance: 99.1
click at [130, 244] on div at bounding box center [133, 184] width 6 height 230
click at [99, 133] on div "Add..." at bounding box center [108, 136] width 38 height 7
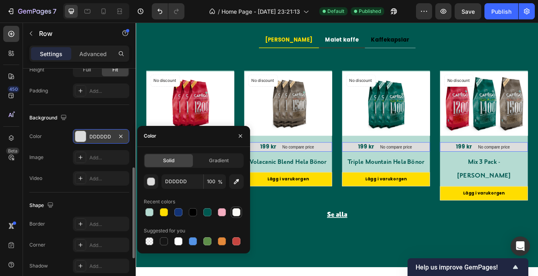
click at [235, 210] on div at bounding box center [237, 212] width 8 height 8
type input "FCFBF7"
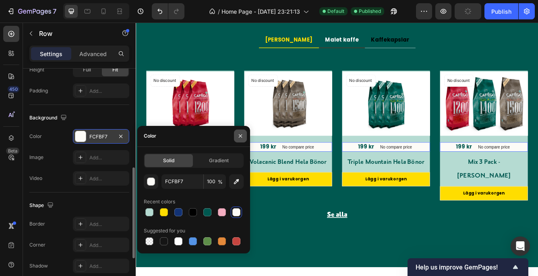
click at [238, 133] on icon "button" at bounding box center [240, 136] width 6 height 6
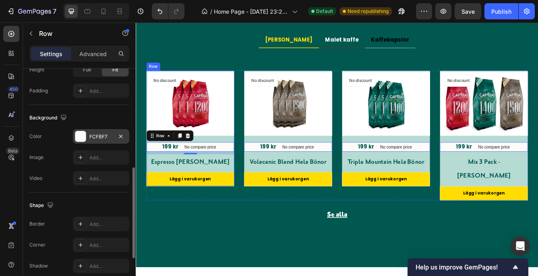
click at [239, 158] on div "No discount Not be displayed when published Product Badge (P) Images 199 kr (P)…" at bounding box center [201, 149] width 106 height 139
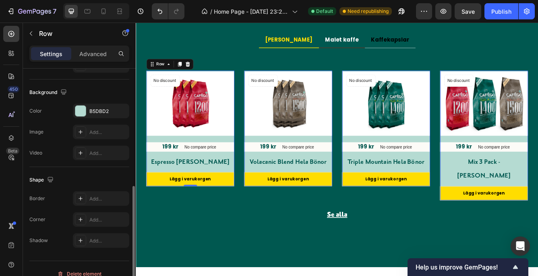
click at [239, 158] on div "No discount Not be displayed when published Product Badge (P) Images 199 kr (P)…" at bounding box center [201, 149] width 106 height 139
click at [77, 110] on div at bounding box center [80, 111] width 10 height 10
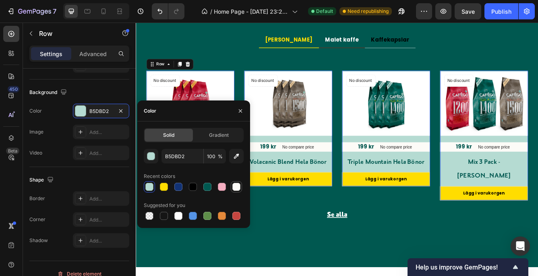
click at [236, 184] on div at bounding box center [237, 187] width 8 height 8
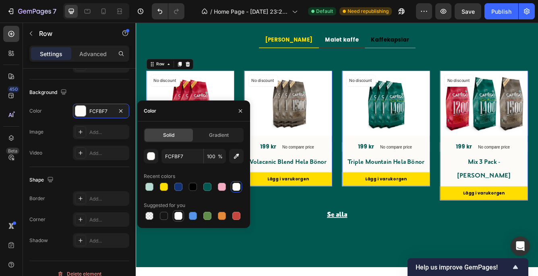
click at [177, 213] on div at bounding box center [178, 216] width 8 height 8
type input "FFFFFF"
click at [238, 106] on button "button" at bounding box center [240, 110] width 13 height 13
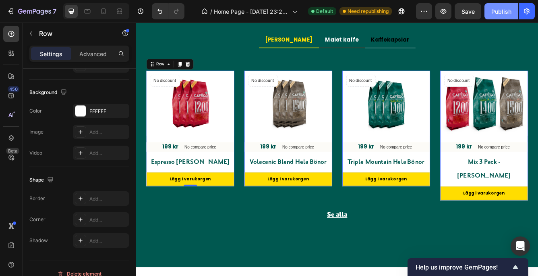
click at [499, 7] on div "Publish" at bounding box center [502, 11] width 20 height 8
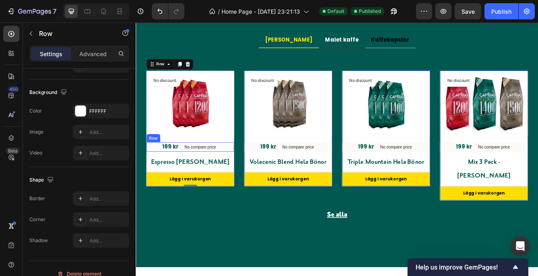
click at [160, 168] on div "199 kr (P) Price (P) Price No compare price (P) Price Row" at bounding box center [201, 171] width 106 height 11
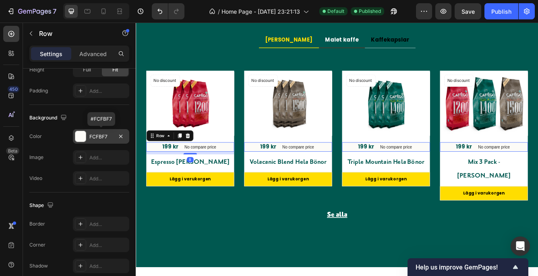
click at [102, 134] on div "FCFBF7" at bounding box center [100, 136] width 23 height 7
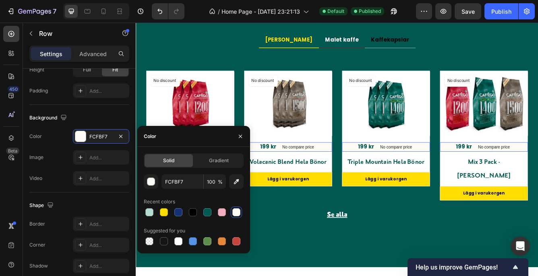
click at [235, 211] on div at bounding box center [237, 212] width 8 height 8
click at [177, 241] on div at bounding box center [178, 241] width 8 height 8
type input "FFFFFF"
click at [240, 132] on button "button" at bounding box center [240, 136] width 13 height 13
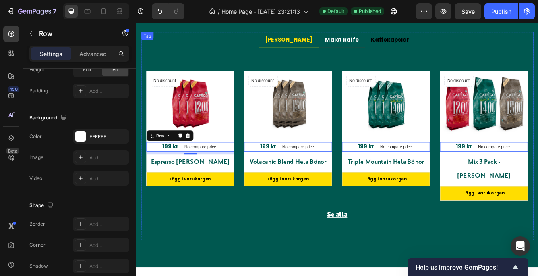
click at [368, 44] on p "Malet kaffe" at bounding box center [383, 43] width 40 height 10
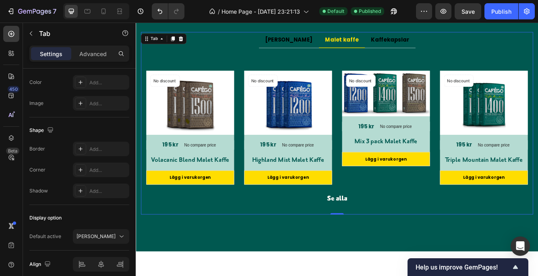
scroll to position [0, 0]
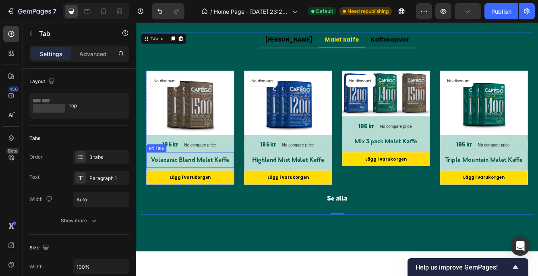
click at [150, 180] on h2 "Volacanic Blend Malet Kaffe" at bounding box center [201, 187] width 106 height 18
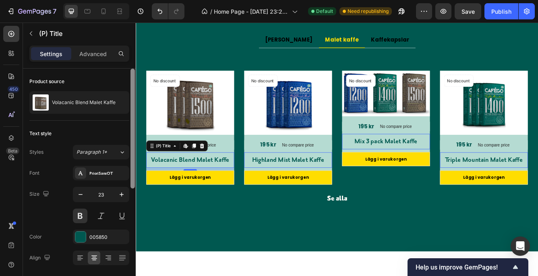
drag, startPoint x: 131, startPoint y: 147, endPoint x: 134, endPoint y: 101, distance: 46.5
click at [134, 101] on div at bounding box center [133, 129] width 4 height 120
click at [154, 156] on div "No discount Not be displayed when published Product Badge (P) Images 195 kr (P)…" at bounding box center [201, 148] width 106 height 137
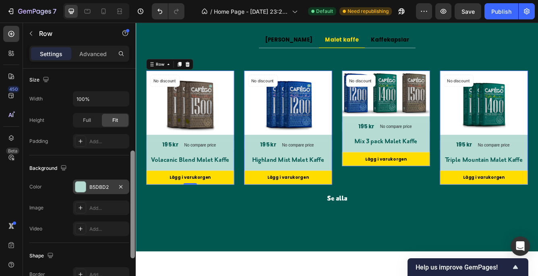
scroll to position [178, 0]
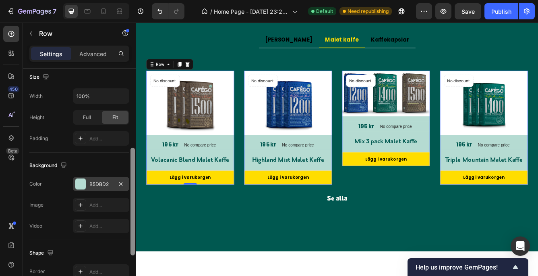
drag, startPoint x: 131, startPoint y: 102, endPoint x: 128, endPoint y: 185, distance: 83.5
click at [128, 185] on div "Layout Column width Change ratio Fit to content 12 Columns management Order 1 c…" at bounding box center [79, 184] width 113 height 230
click at [82, 181] on div at bounding box center [80, 184] width 10 height 10
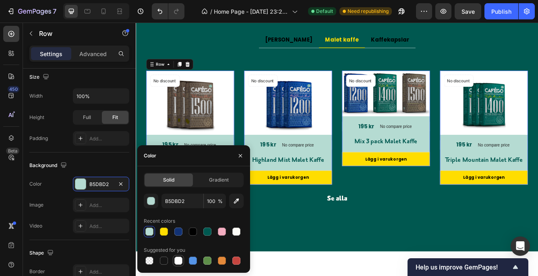
click at [177, 256] on div at bounding box center [178, 260] width 8 height 8
type input "FFFFFF"
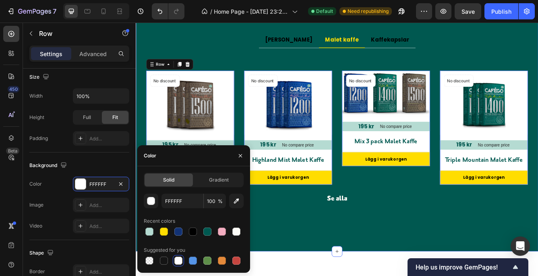
click at [294, 275] on div "Vår kaffekollektion Heading Vi tar ditt kaffe till nya höjder. Text block Row H…" at bounding box center [378, 108] width 484 height 377
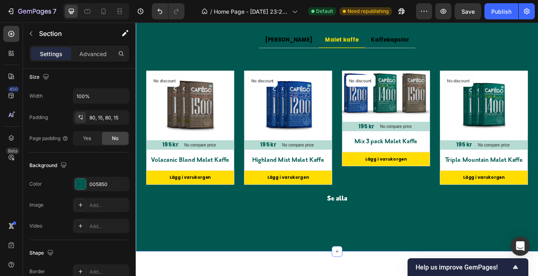
scroll to position [0, 0]
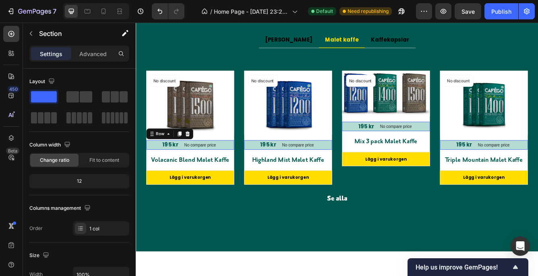
click at [155, 166] on div "195 kr (P) Price (P) Price No compare price (P) Price Row 0" at bounding box center [201, 169] width 106 height 11
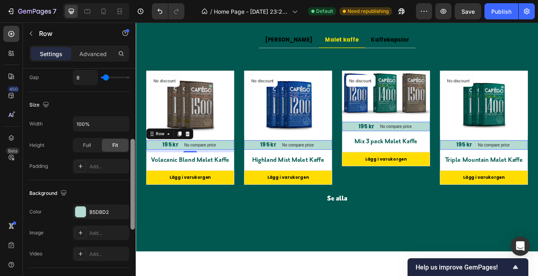
scroll to position [178, 0]
drag, startPoint x: 133, startPoint y: 123, endPoint x: 131, endPoint y: 193, distance: 70.1
click at [131, 193] on div at bounding box center [133, 182] width 4 height 91
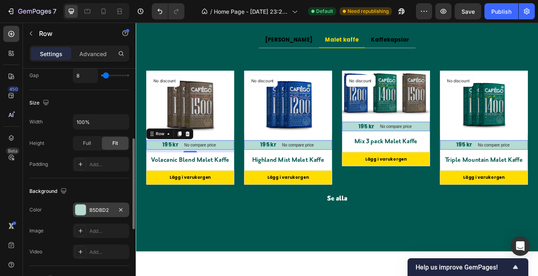
click at [79, 206] on div at bounding box center [80, 209] width 10 height 10
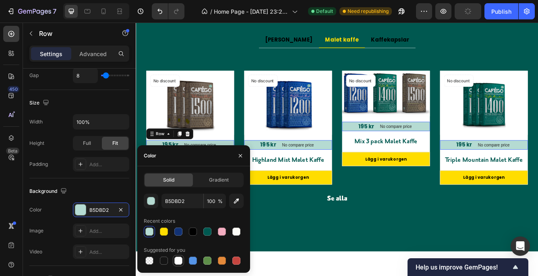
click at [178, 256] on div at bounding box center [178, 260] width 8 height 8
type input "FFFFFF"
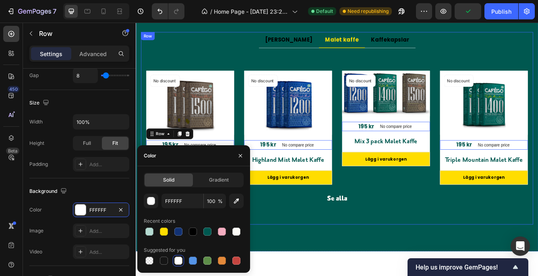
click at [334, 254] on div "Hela [PERSON_NAME] kaffe Kaffekapslar Title Line No discount Not be displayed w…" at bounding box center [377, 149] width 471 height 231
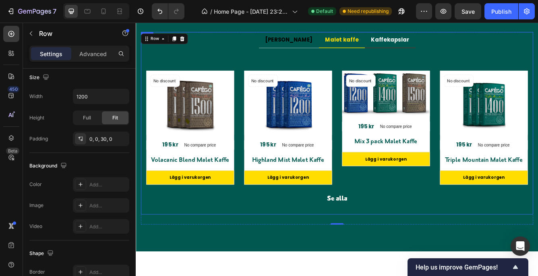
click at [429, 42] on p "Kaffekapslar" at bounding box center [442, 43] width 46 height 10
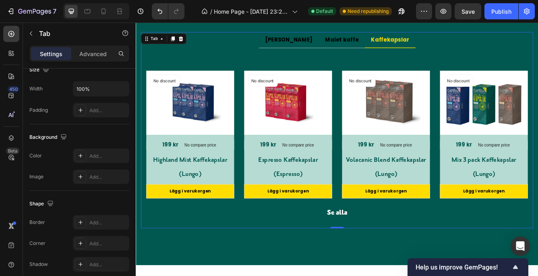
scroll to position [0, 0]
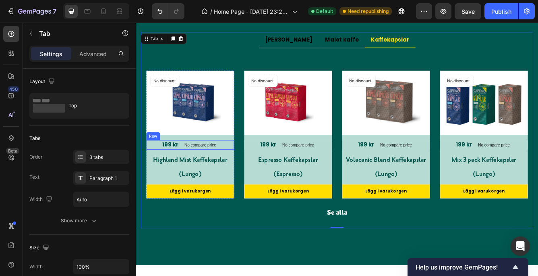
click at [165, 169] on div "199 kr (P) Price (P) Price No compare price (P) Price Row" at bounding box center [201, 169] width 106 height 11
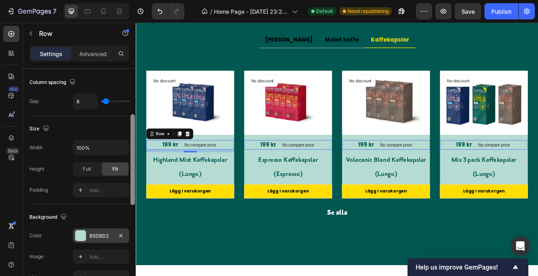
scroll to position [167, 0]
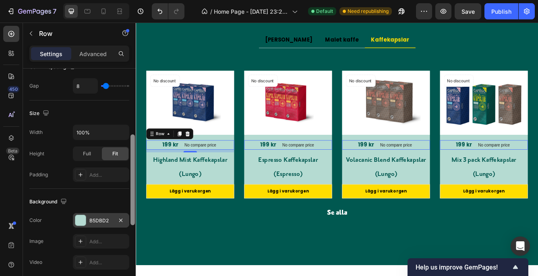
drag, startPoint x: 132, startPoint y: 154, endPoint x: 127, endPoint y: 220, distance: 66.3
click at [127, 220] on div "Layout Column width Change ratio Fit to content Columns management Order 2 cols…" at bounding box center [79, 184] width 113 height 230
click at [95, 216] on div "B5DBD2" at bounding box center [101, 220] width 56 height 15
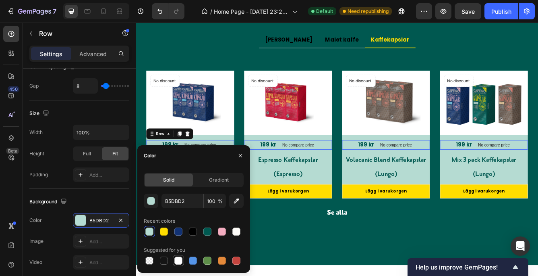
click at [179, 259] on div at bounding box center [178, 260] width 8 height 8
type input "FFFFFF"
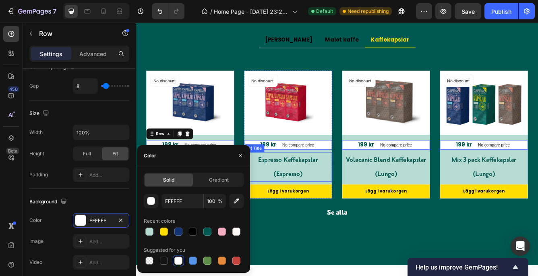
click at [284, 201] on h2 "Espresso Kaffekapslar (Espresso)" at bounding box center [319, 195] width 106 height 35
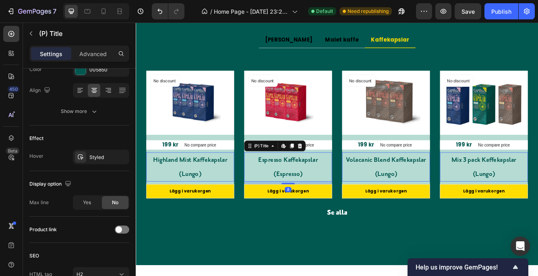
scroll to position [0, 0]
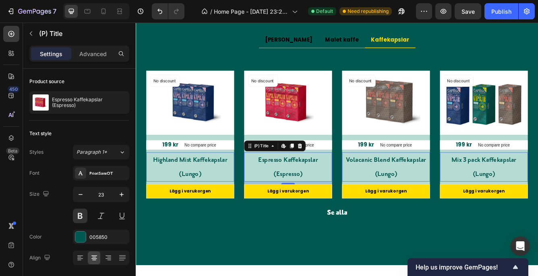
click at [152, 192] on h2 "Highland Mist Kaffekapslar (Lungo)" at bounding box center [201, 195] width 106 height 35
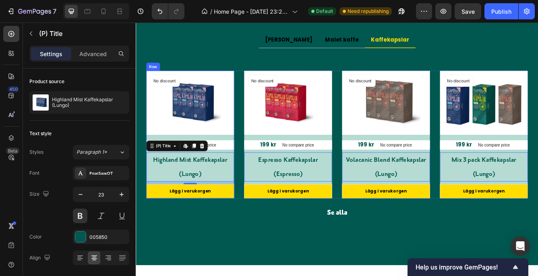
click at [154, 157] on div "No discount Not be displayed when published Product Badge (P) Images 199 kr (P)…" at bounding box center [201, 156] width 106 height 153
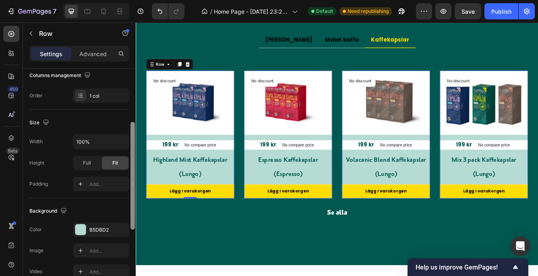
scroll to position [135, 0]
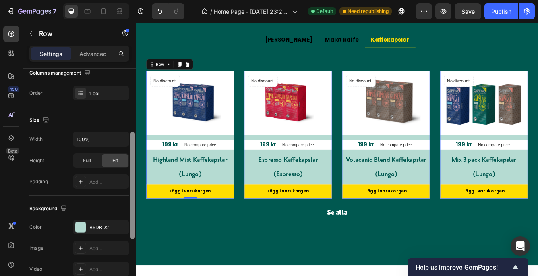
drag, startPoint x: 131, startPoint y: 137, endPoint x: 128, endPoint y: 201, distance: 63.3
click at [128, 201] on div "Layout Column width Change ratio Fit to content 12 Columns management Order 1 c…" at bounding box center [79, 184] width 113 height 230
click at [79, 225] on div at bounding box center [80, 227] width 10 height 10
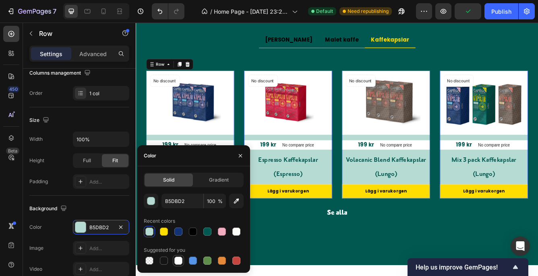
click at [177, 260] on div at bounding box center [178, 260] width 8 height 8
type input "FFFFFF"
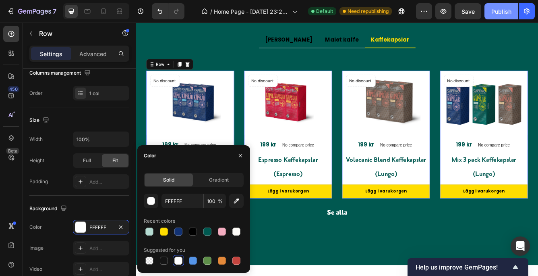
click at [500, 8] on div "Publish" at bounding box center [502, 11] width 20 height 8
